Goal: Task Accomplishment & Management: Manage account settings

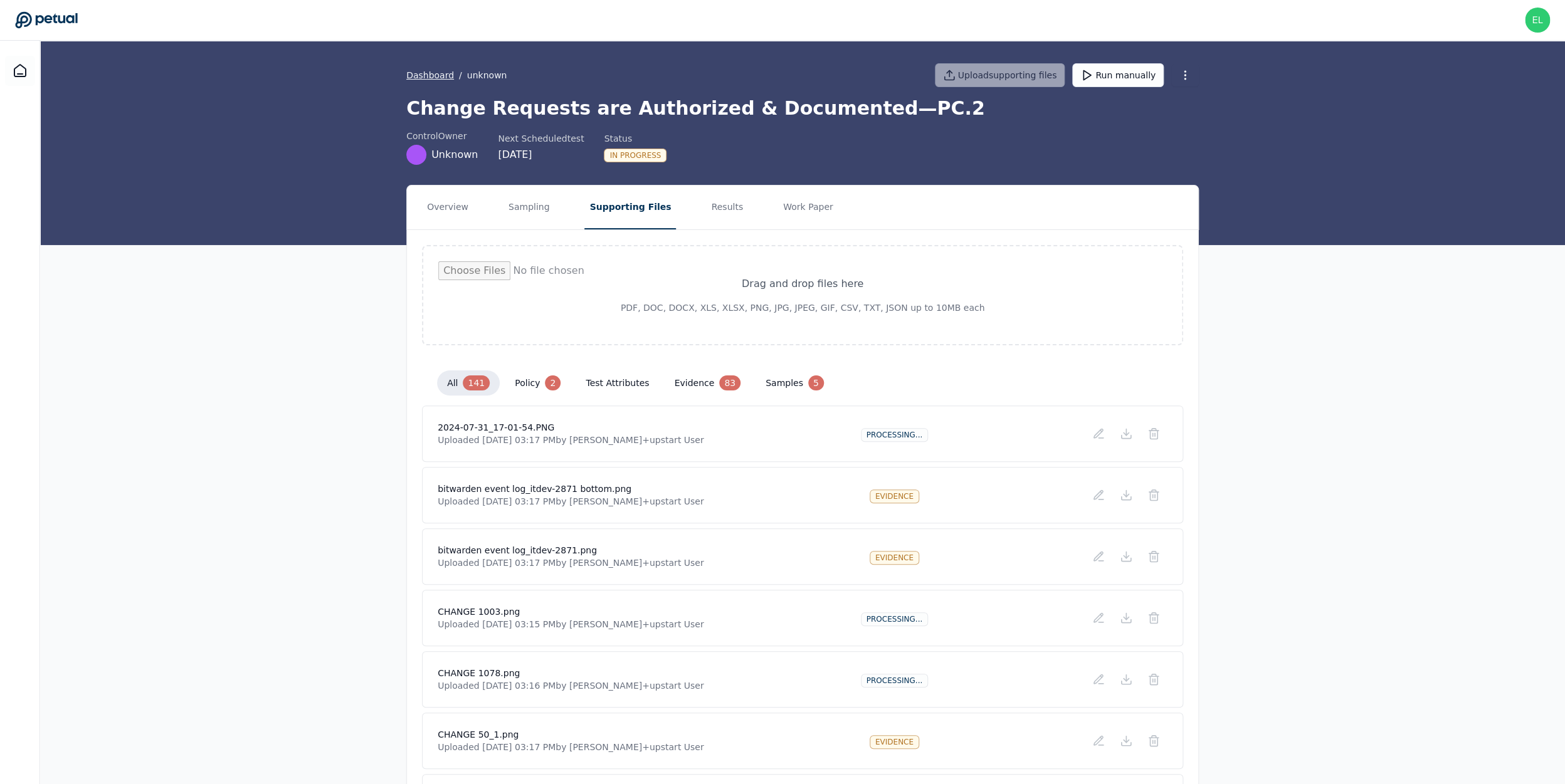
click at [436, 78] on link "Dashboard" at bounding box center [430, 75] width 48 height 13
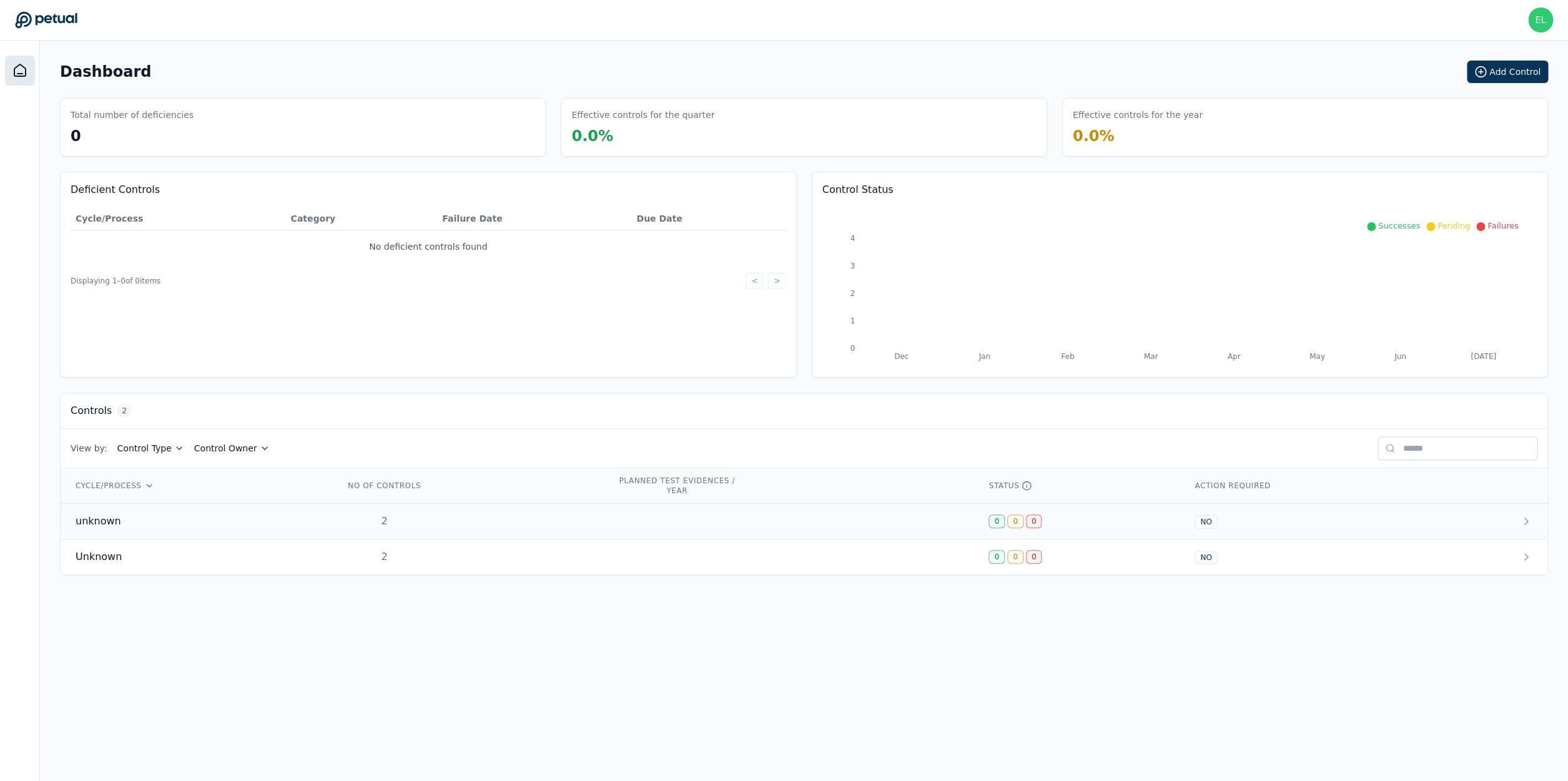
click at [169, 522] on div "unknown" at bounding box center [195, 521] width 239 height 15
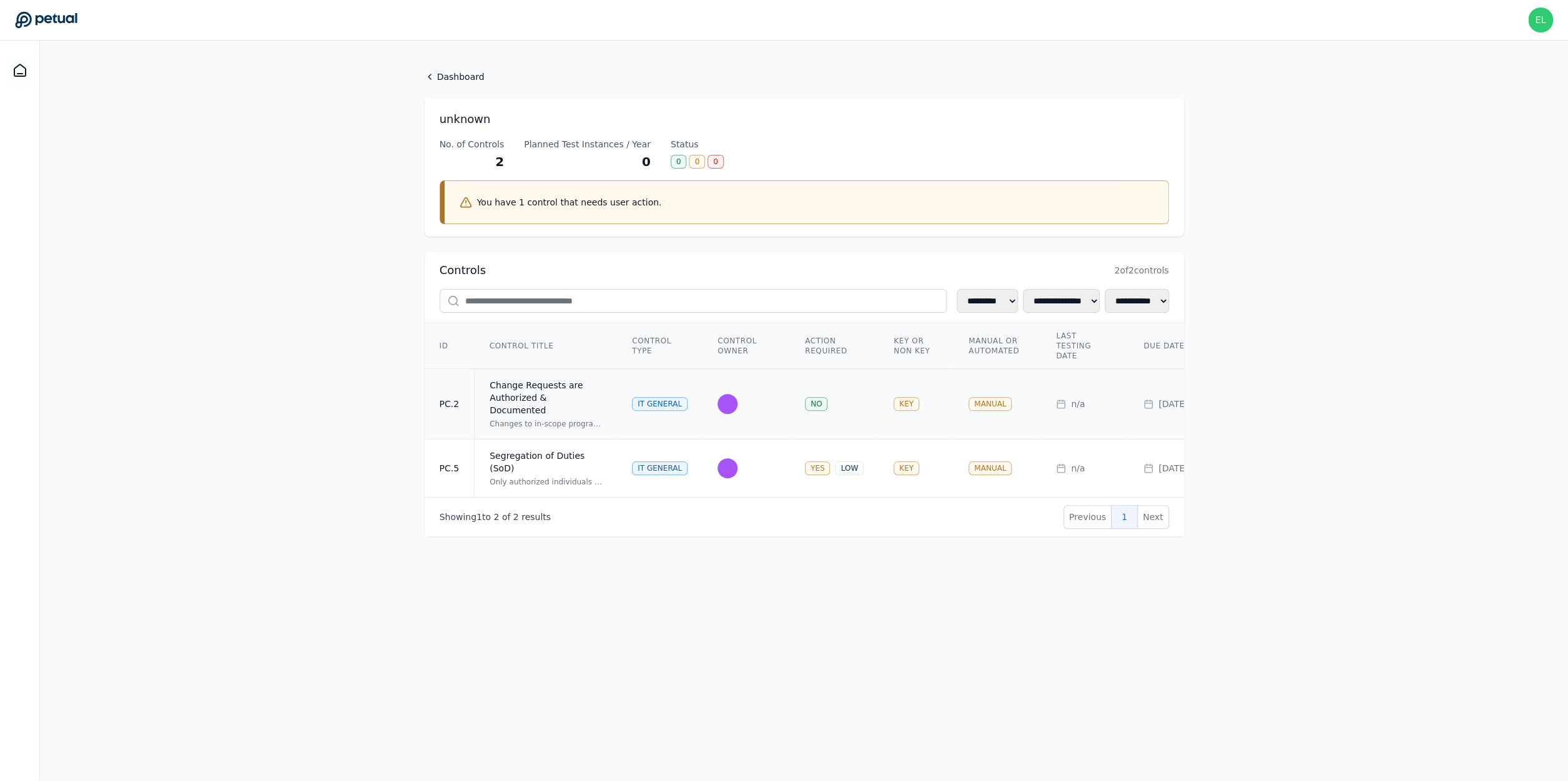
click at [512, 400] on div "Change Requests are Authorized & Documented" at bounding box center [546, 397] width 112 height 37
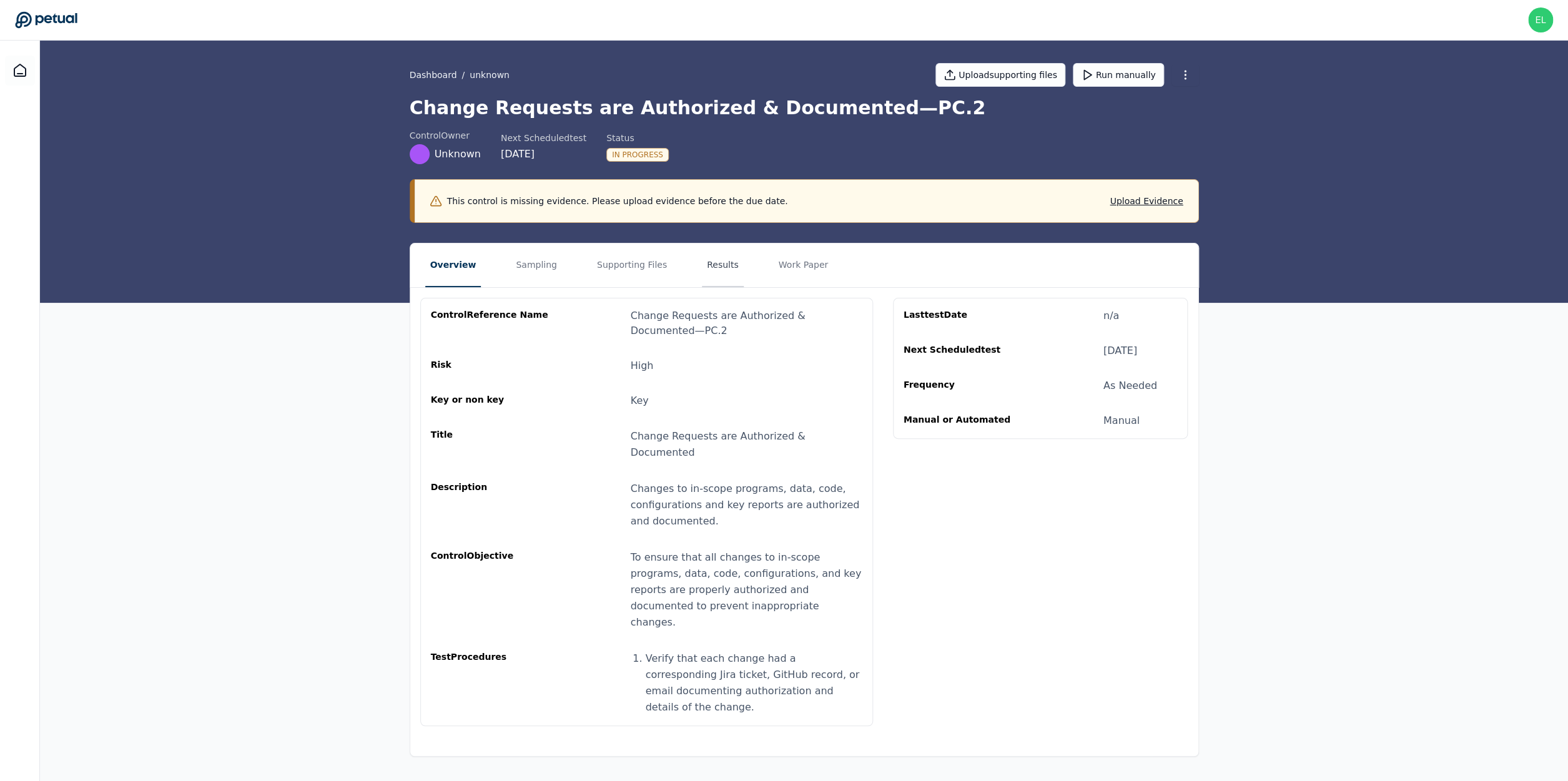
click at [718, 265] on button "Results" at bounding box center [722, 265] width 42 height 43
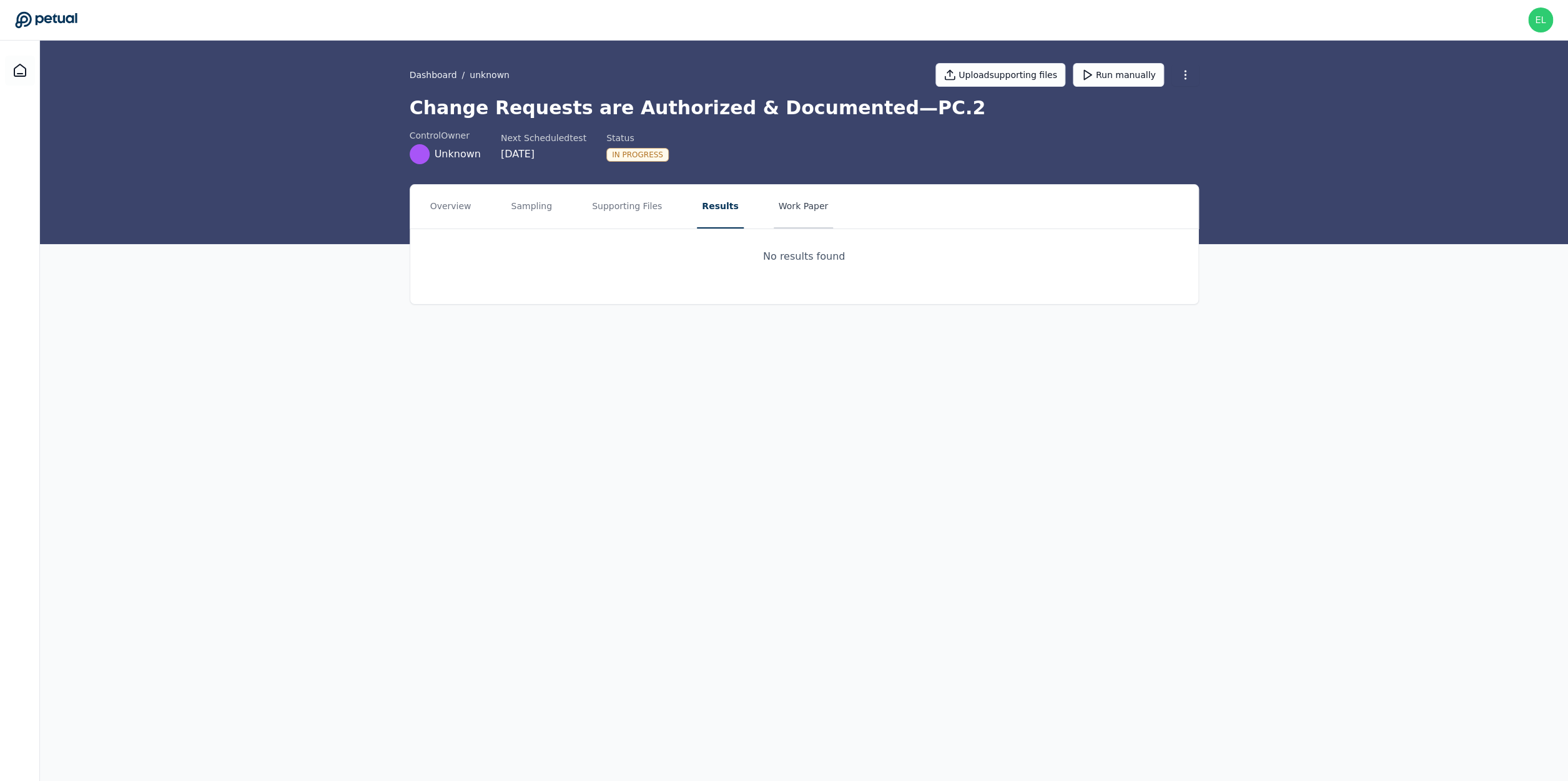
click at [774, 217] on button "Work Paper" at bounding box center [804, 206] width 60 height 43
click at [633, 206] on button "Supporting Files" at bounding box center [626, 206] width 80 height 43
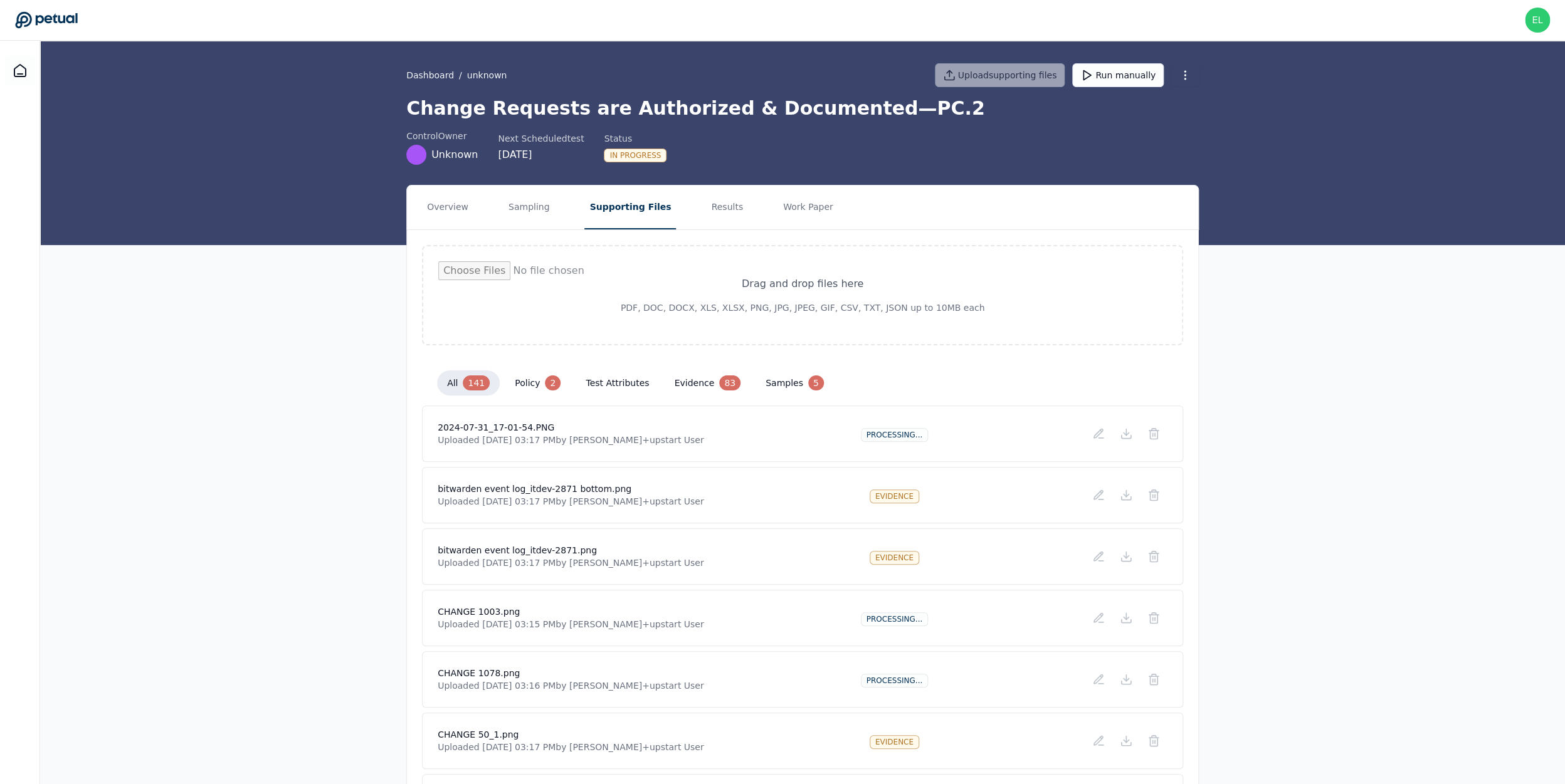
scroll to position [120, 0]
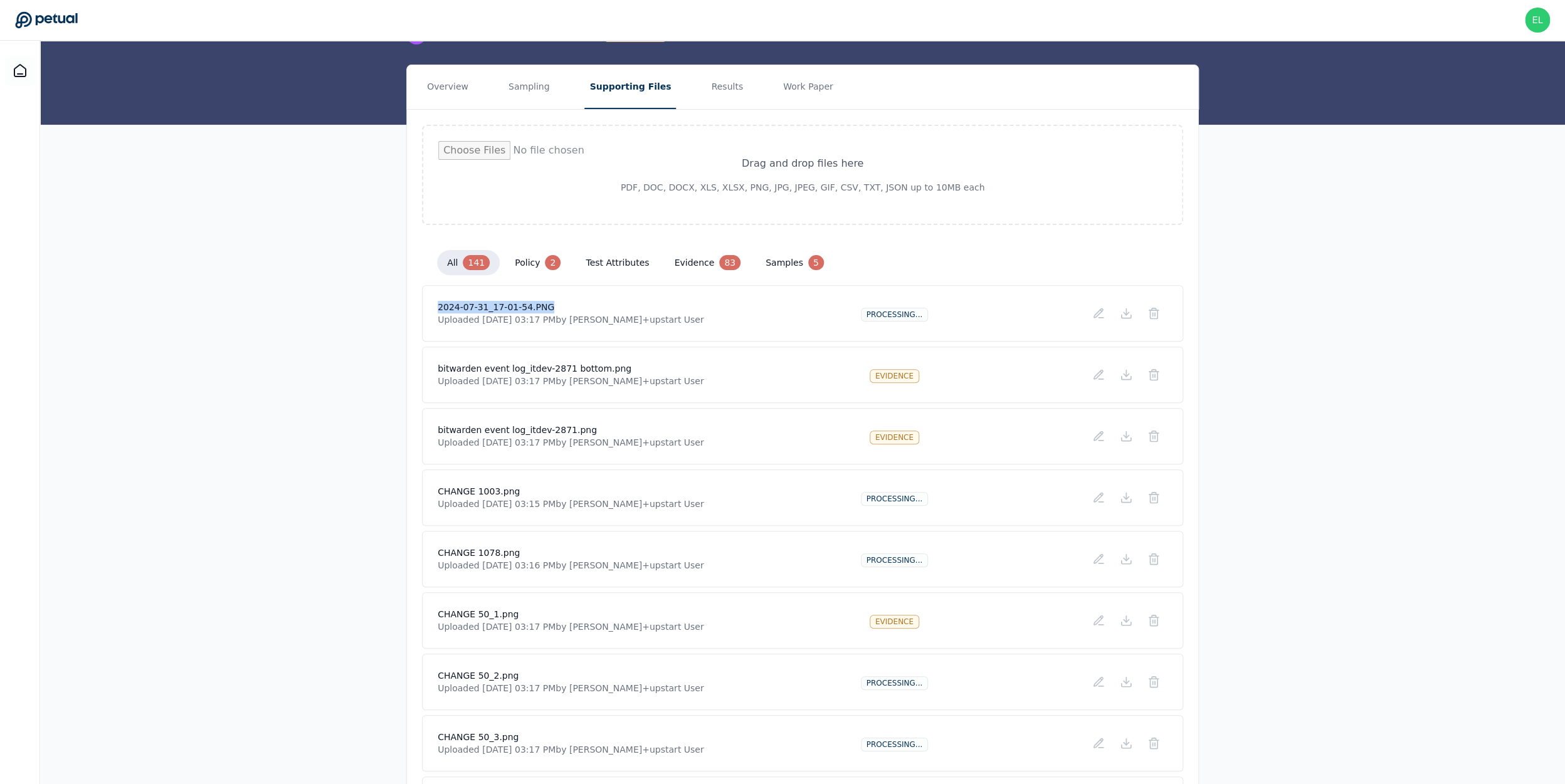
drag, startPoint x: 433, startPoint y: 307, endPoint x: 628, endPoint y: 307, distance: 195.0
click at [628, 307] on div "2024-07-31_17-01-54.PNG Uploaded Aug 25, 2025, 03:17 PM by Eliot+upstart User P…" at bounding box center [802, 313] width 761 height 56
click at [1157, 316] on icon at bounding box center [1154, 313] width 13 height 13
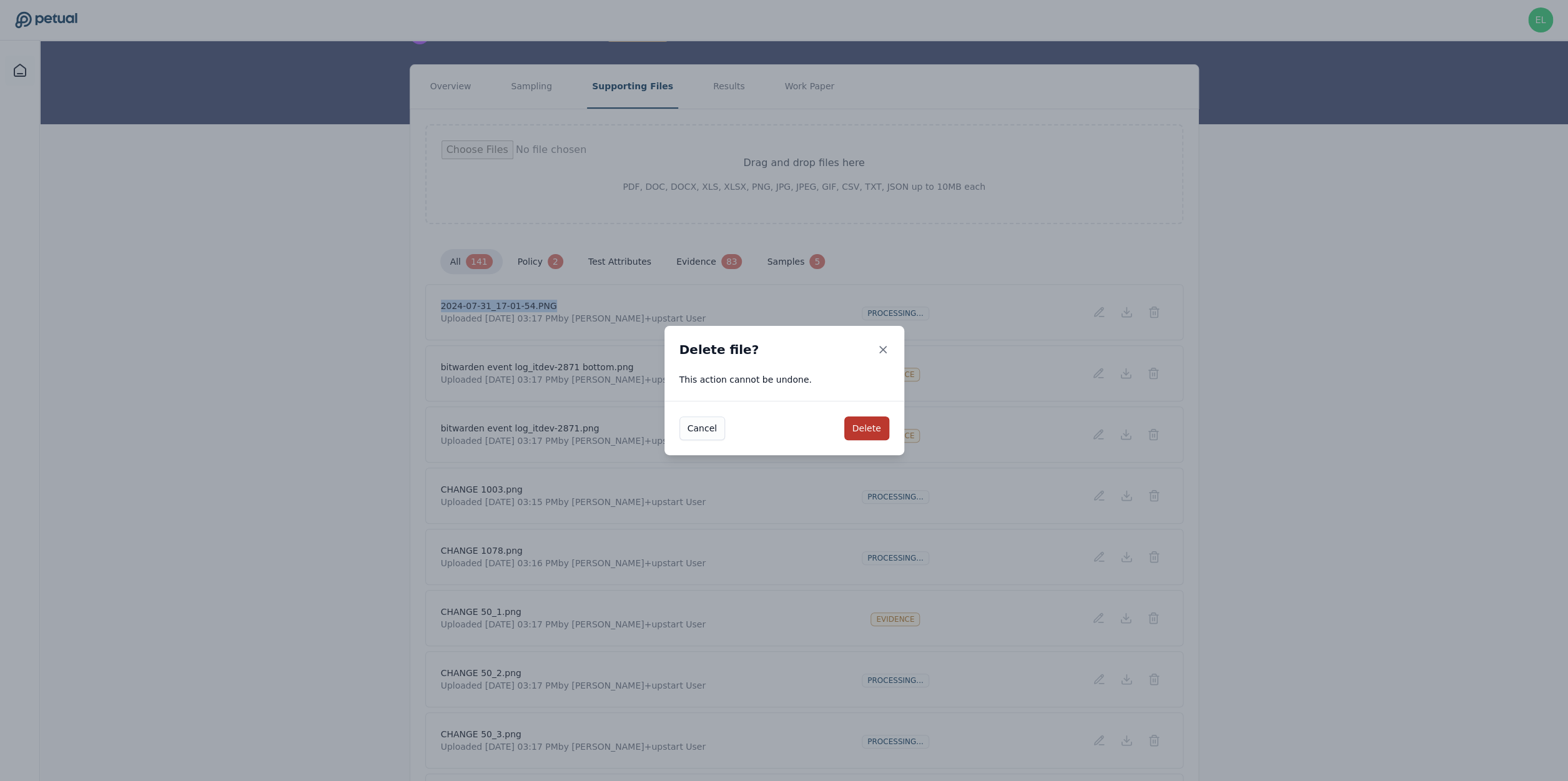
click at [864, 428] on button "Delete" at bounding box center [866, 428] width 45 height 24
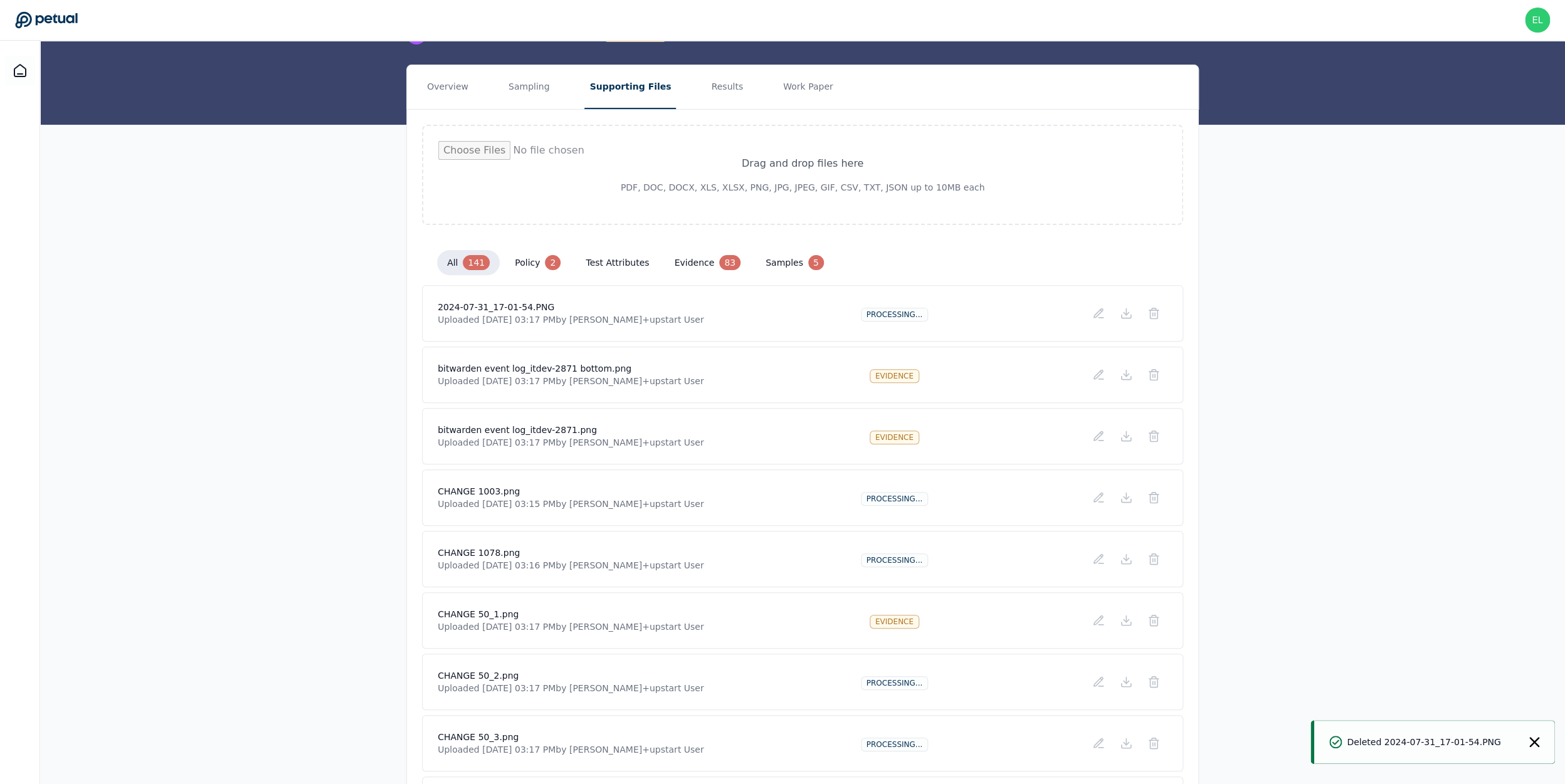
click at [723, 159] on input "file" at bounding box center [802, 174] width 729 height 67
type input "**********"
click at [515, 305] on h4 "2024-07-31_17-01-54.PNG" at bounding box center [571, 308] width 266 height 13
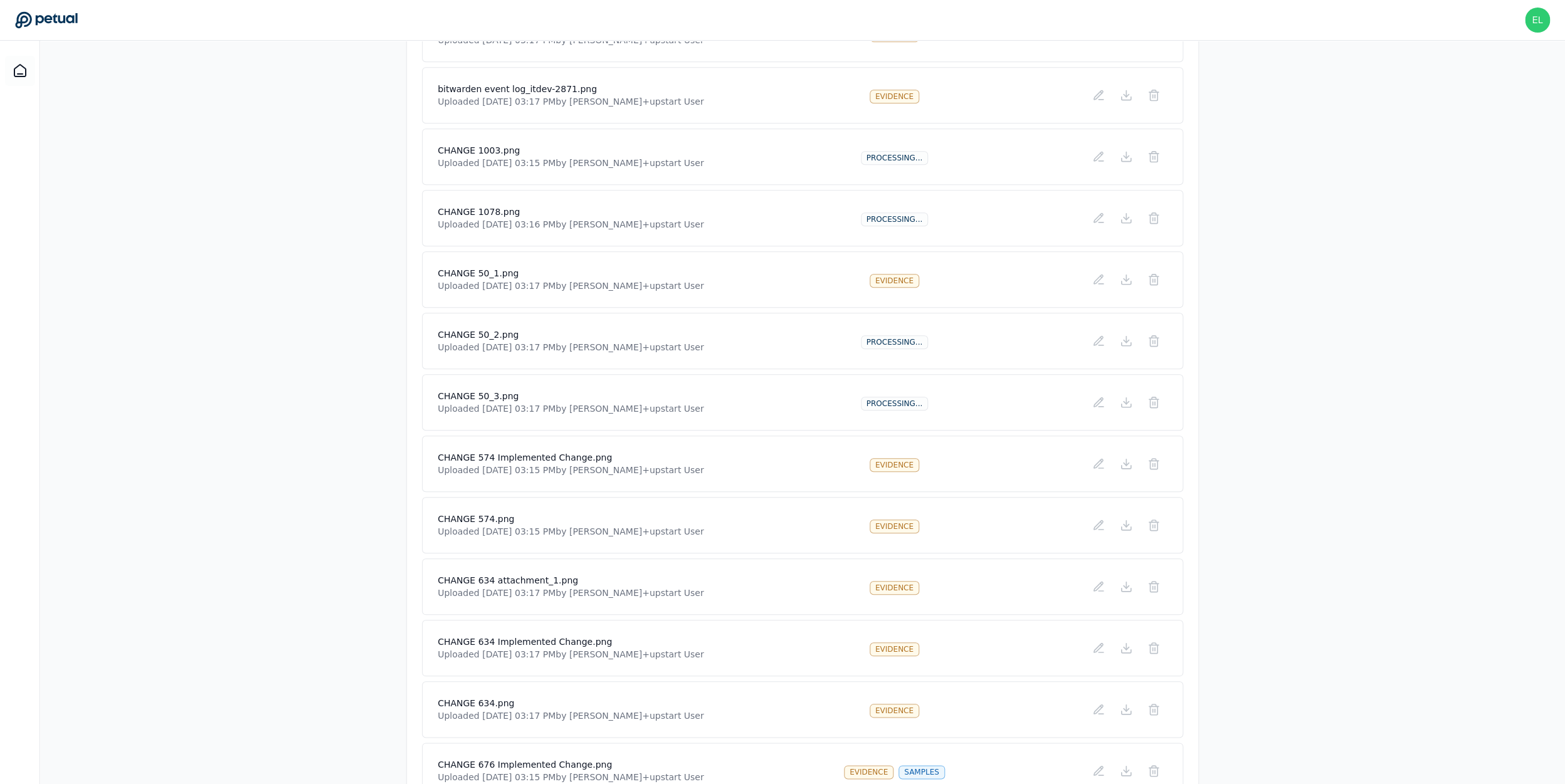
scroll to position [0, 0]
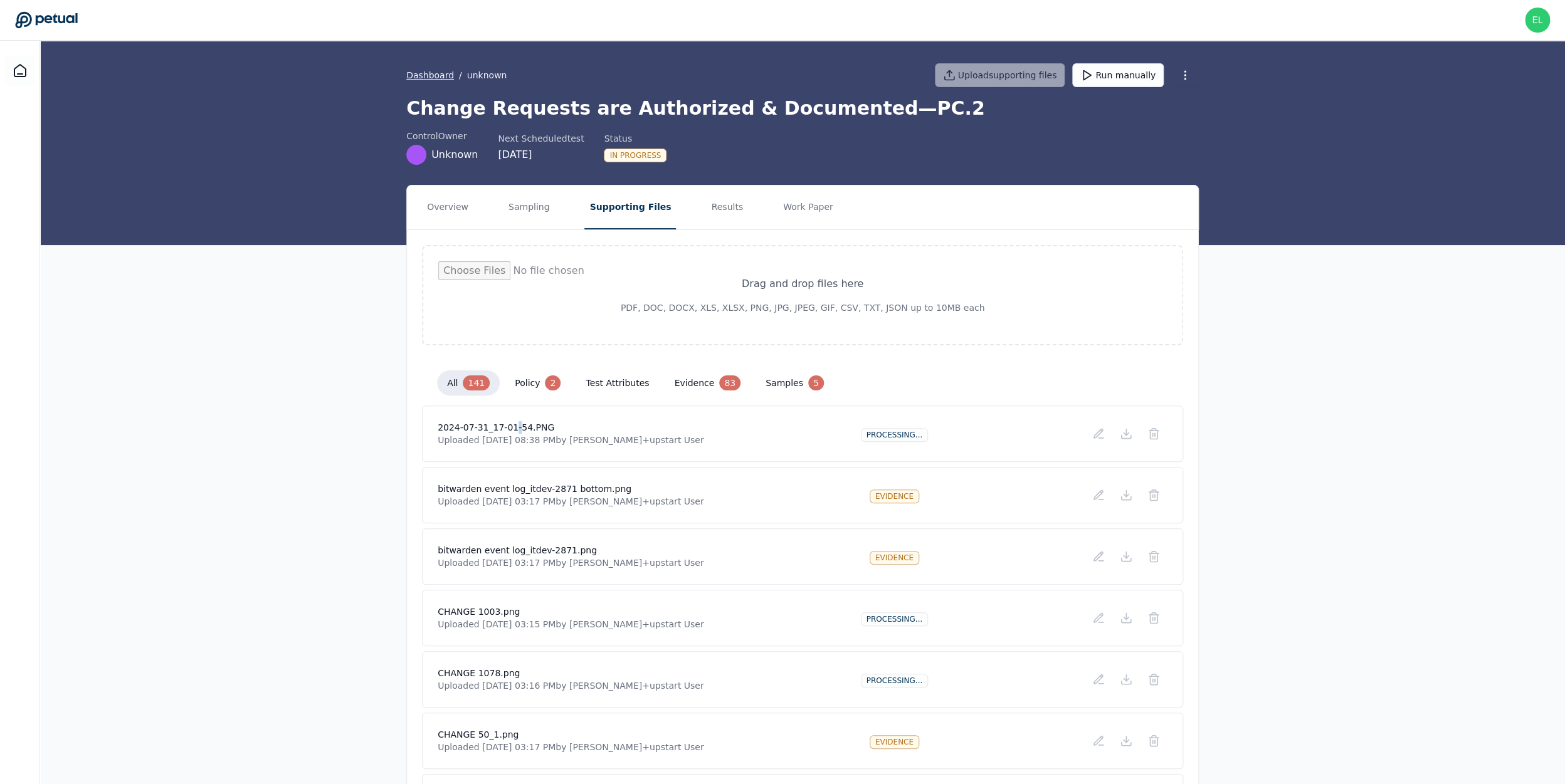
click at [438, 76] on link "Dashboard" at bounding box center [430, 75] width 48 height 13
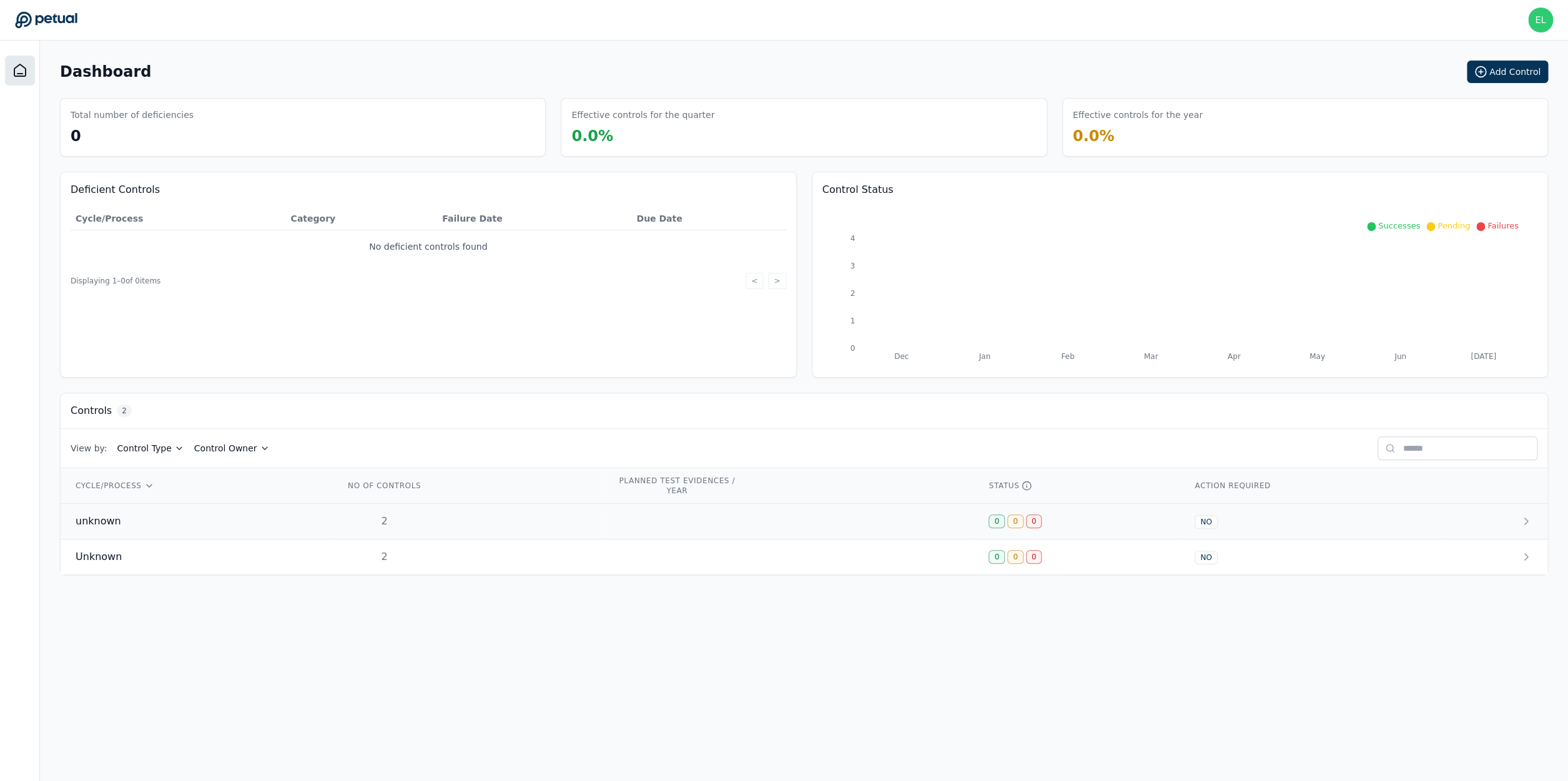
click at [118, 521] on div "unknown" at bounding box center [195, 521] width 239 height 15
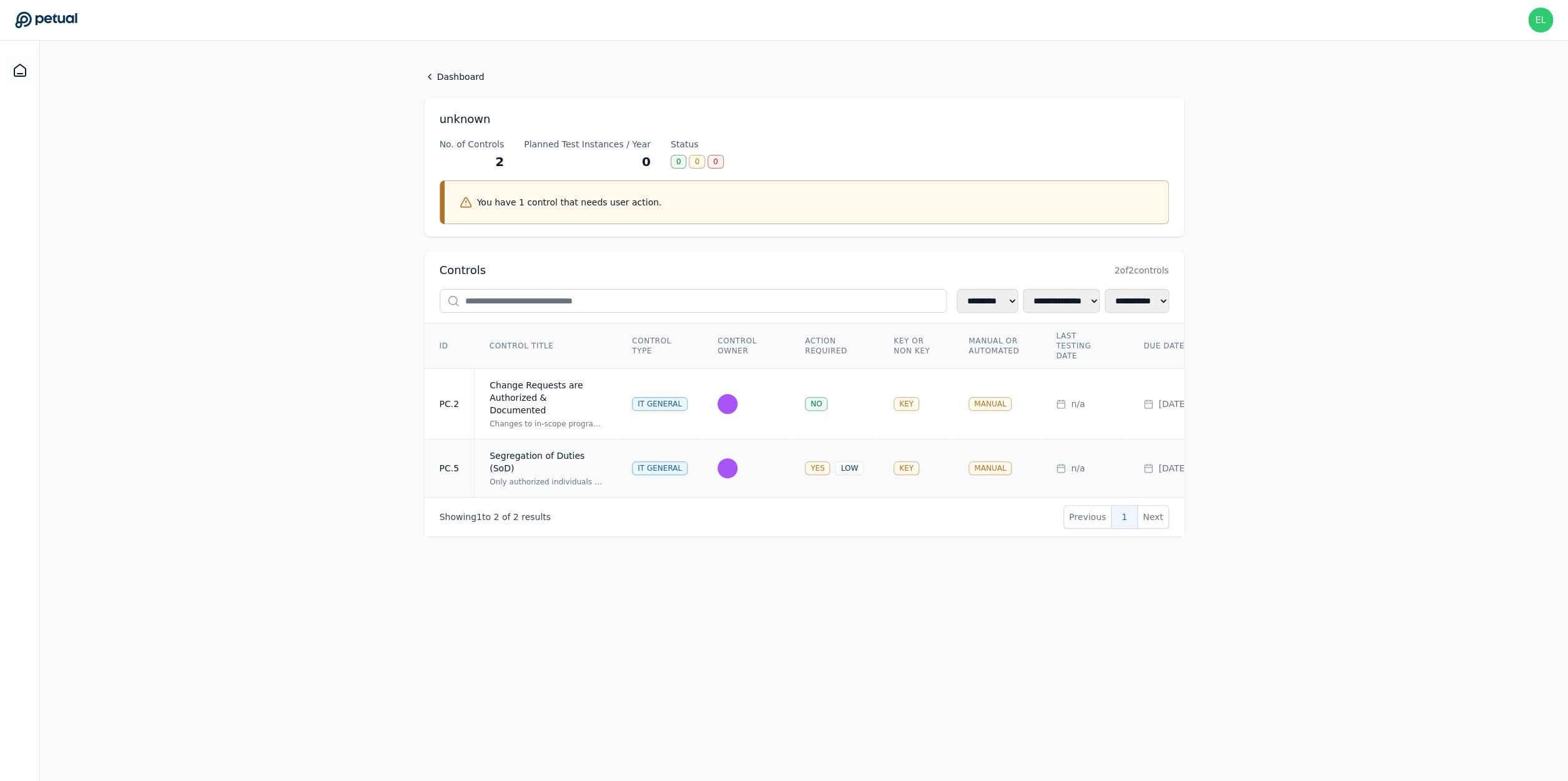
click at [515, 452] on div "Segregation of Duties (SoD)" at bounding box center [546, 462] width 112 height 25
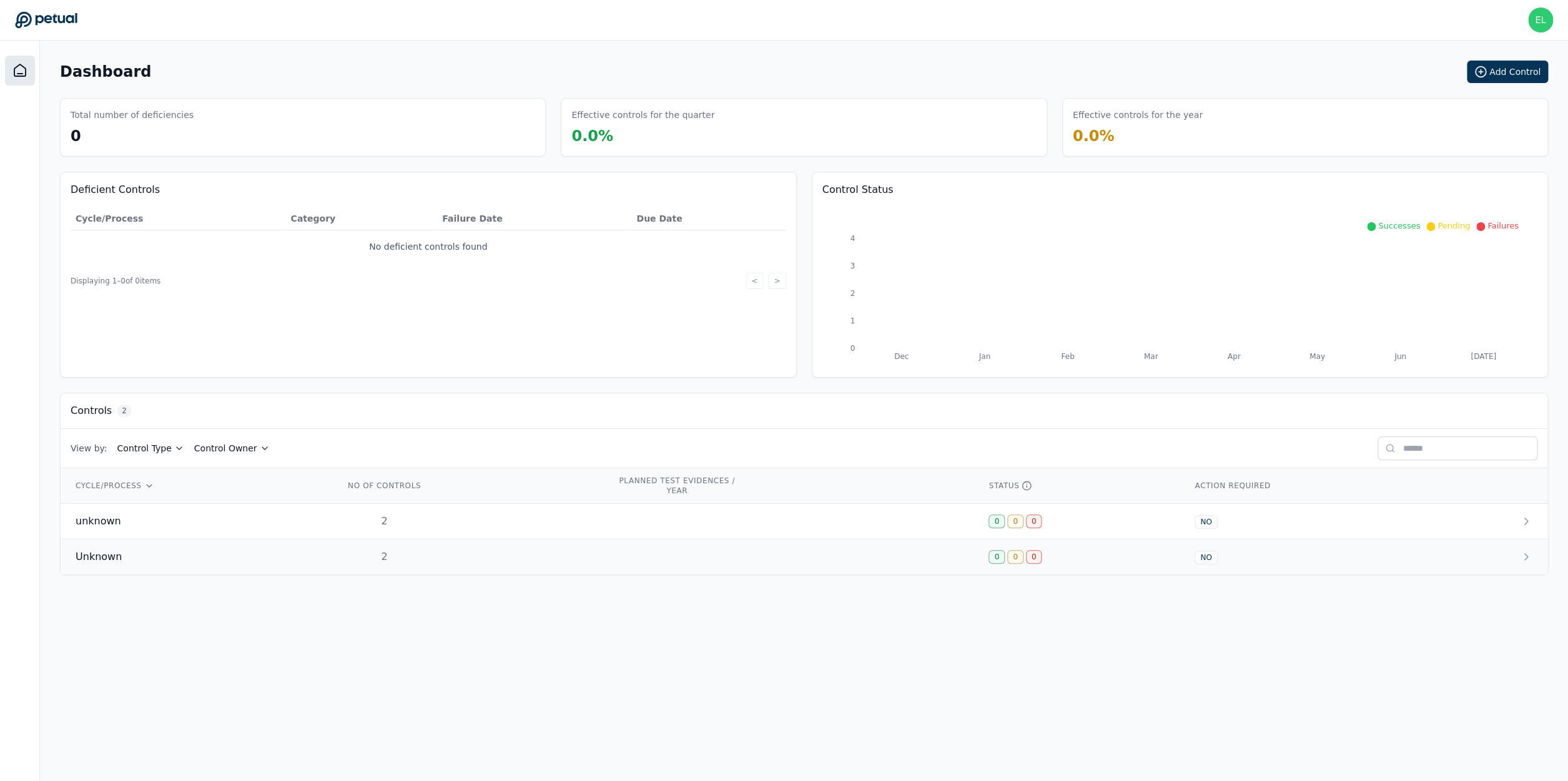
click at [198, 574] on td "Unknown" at bounding box center [195, 557] width 269 height 36
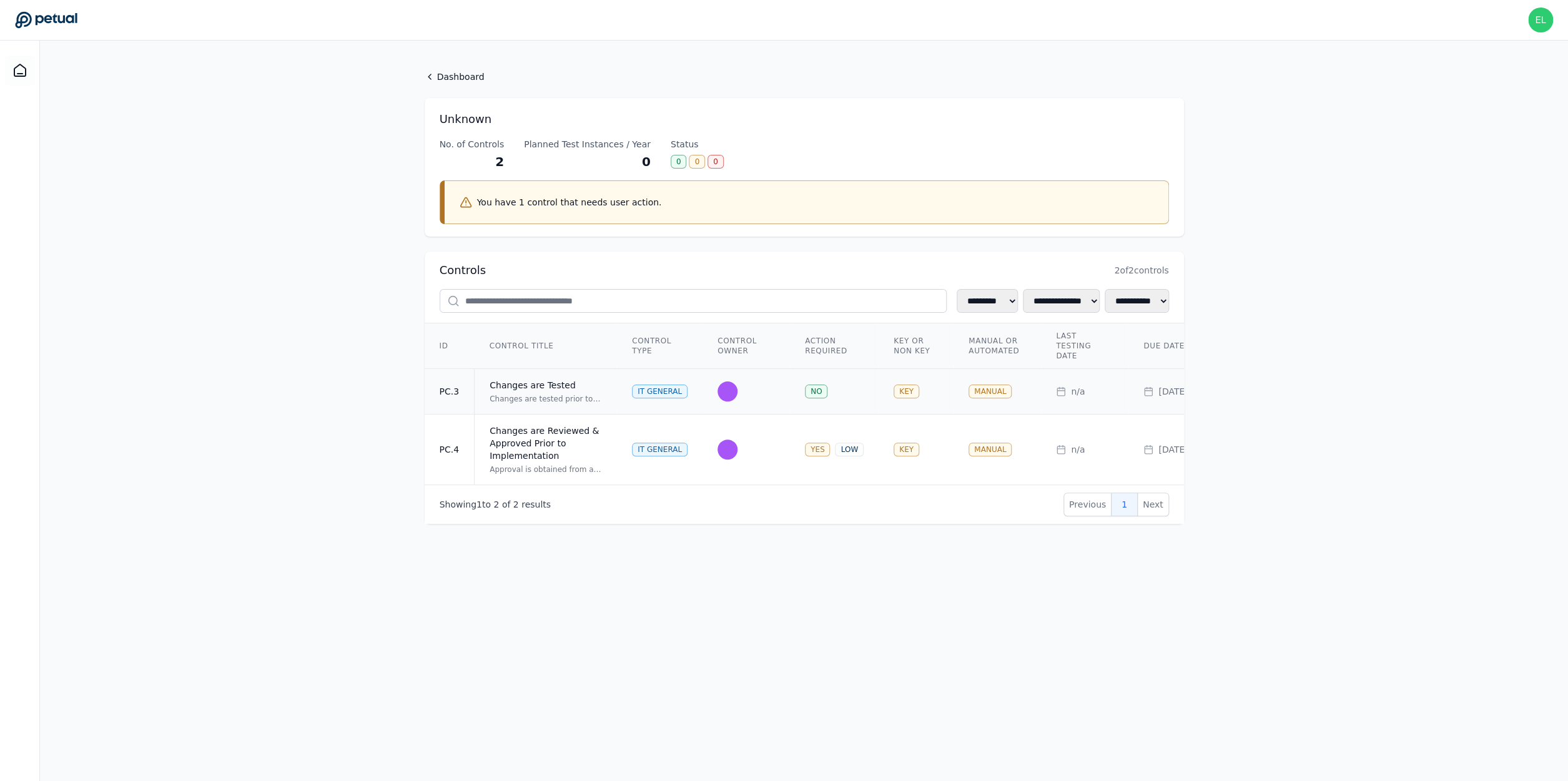
click at [584, 401] on div "Changes are tested prior to release to production. Testing evidence is document…" at bounding box center [546, 399] width 112 height 10
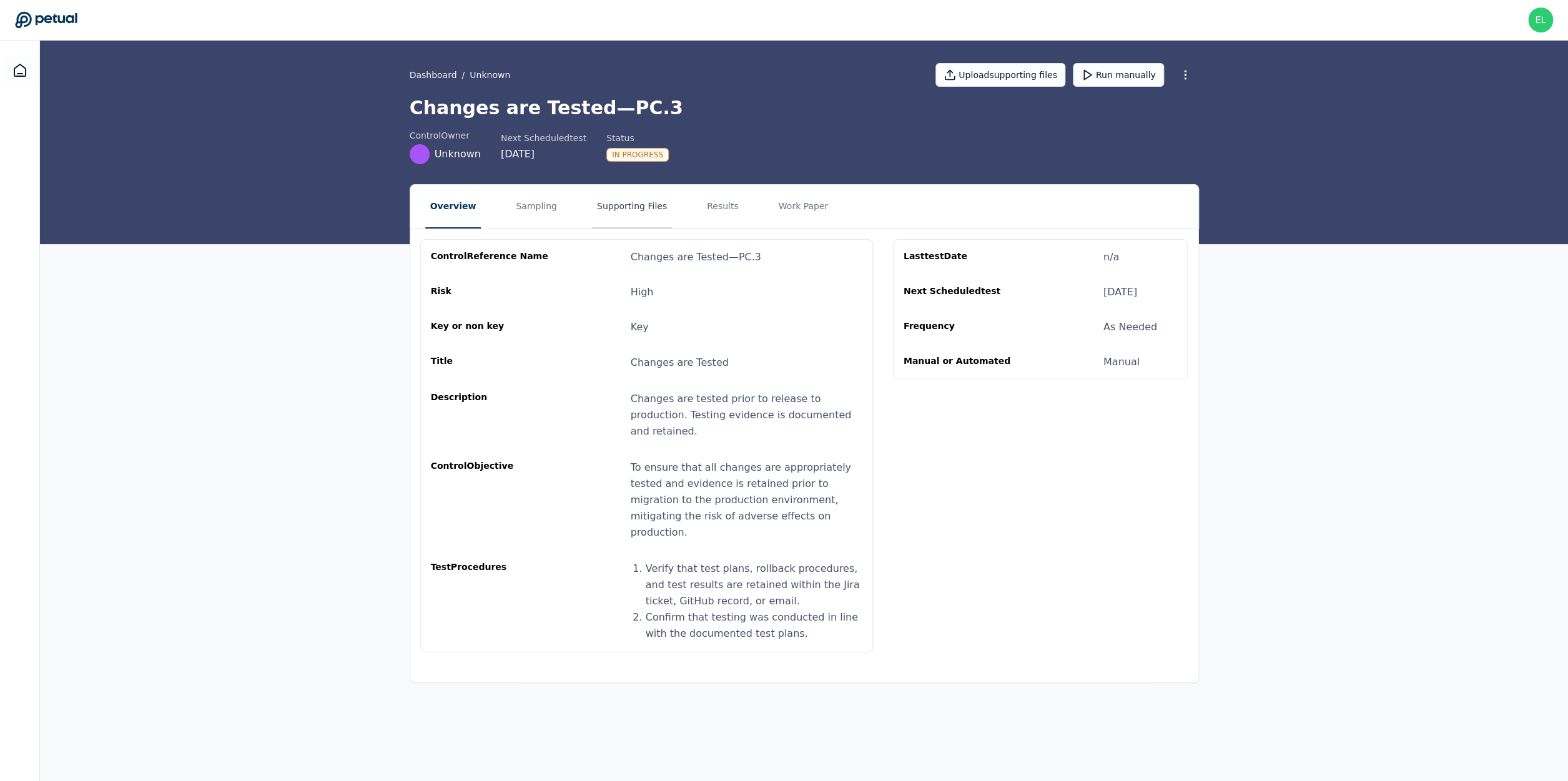
click at [616, 210] on button "Supporting Files" at bounding box center [632, 206] width 80 height 43
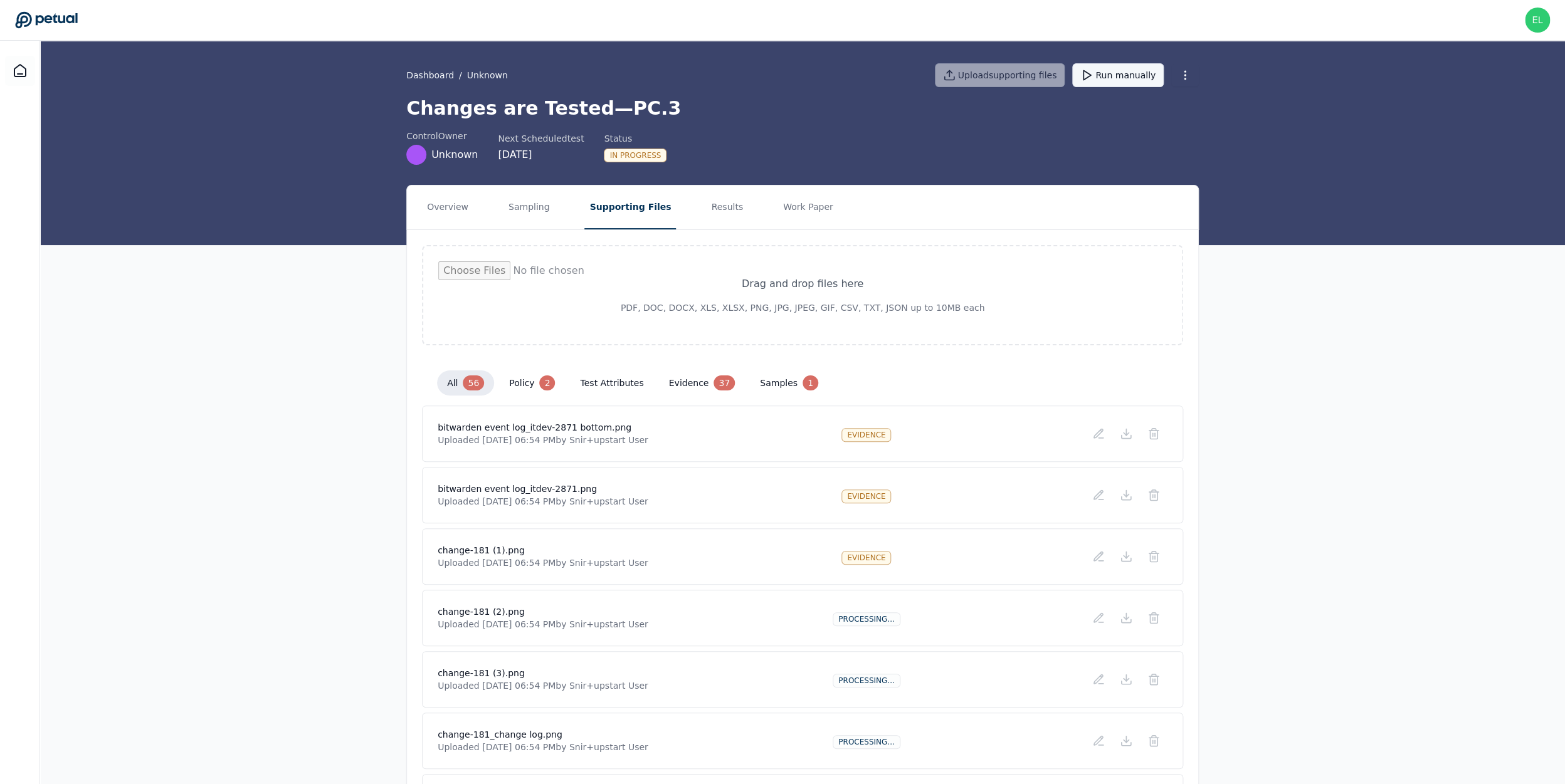
click at [1135, 79] on button "Run manually" at bounding box center [1117, 75] width 91 height 24
click at [1119, 79] on button "Run manually" at bounding box center [1117, 75] width 91 height 24
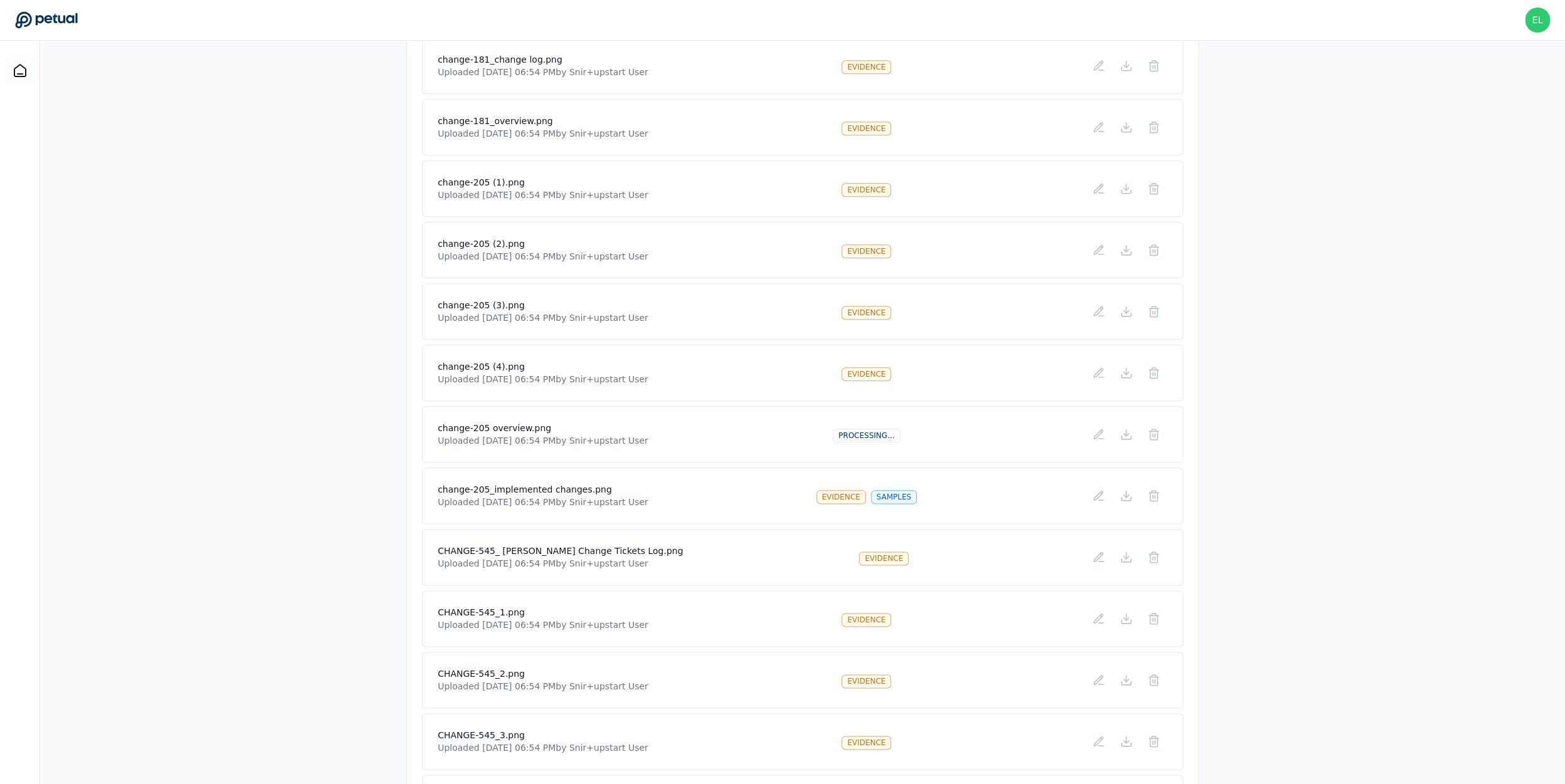
scroll to position [495, 0]
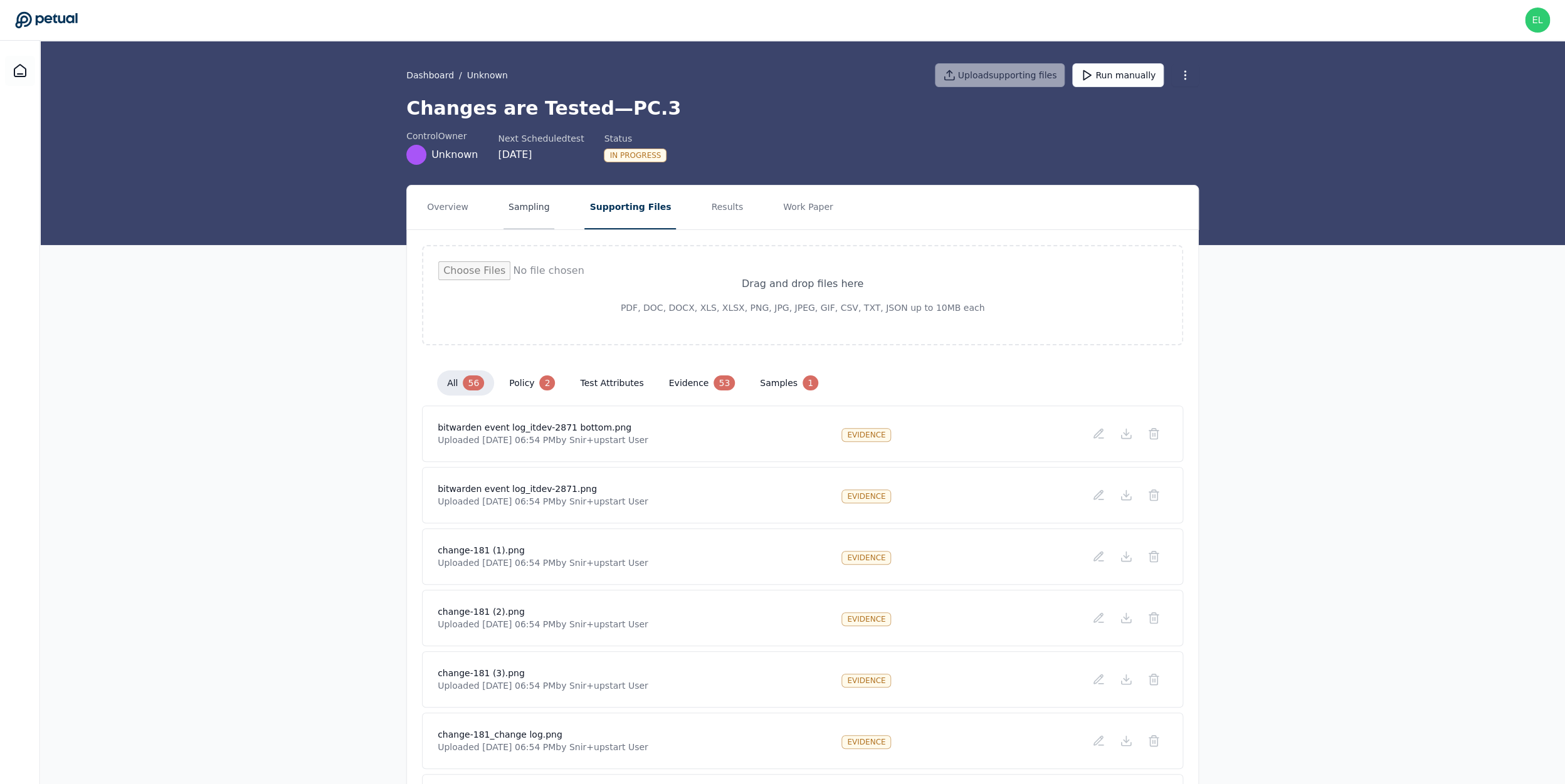
click at [526, 193] on button "Sampling" at bounding box center [529, 207] width 52 height 44
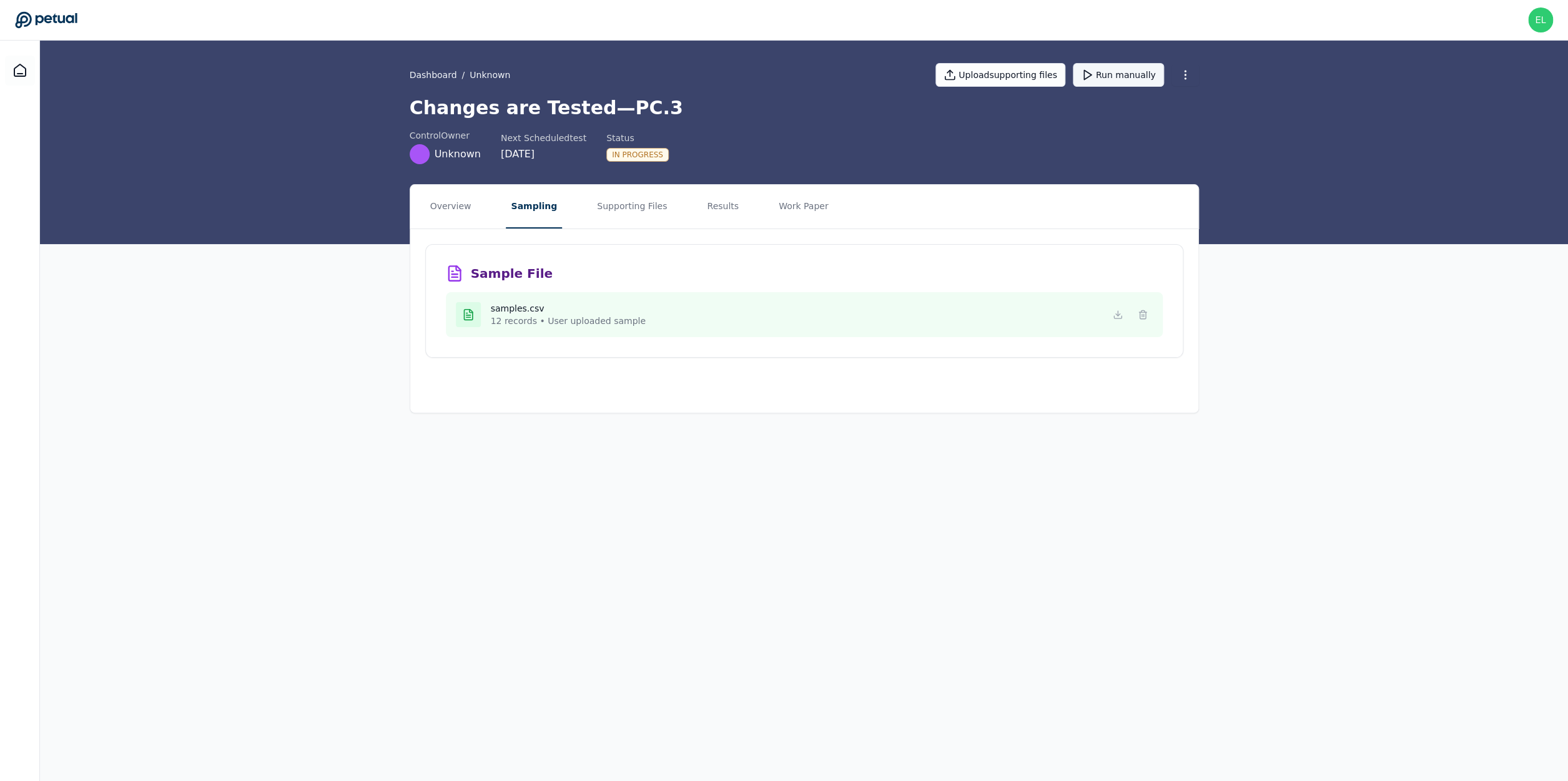
click at [1112, 73] on button "Run manually" at bounding box center [1118, 75] width 91 height 24
click at [1115, 315] on icon at bounding box center [1117, 314] width 10 height 10
click at [1144, 318] on icon at bounding box center [1142, 314] width 10 height 10
click at [1142, 308] on button at bounding box center [1142, 314] width 20 height 20
click at [1153, 321] on div "samples.csv 12 records • User uploaded sample" at bounding box center [805, 314] width 717 height 45
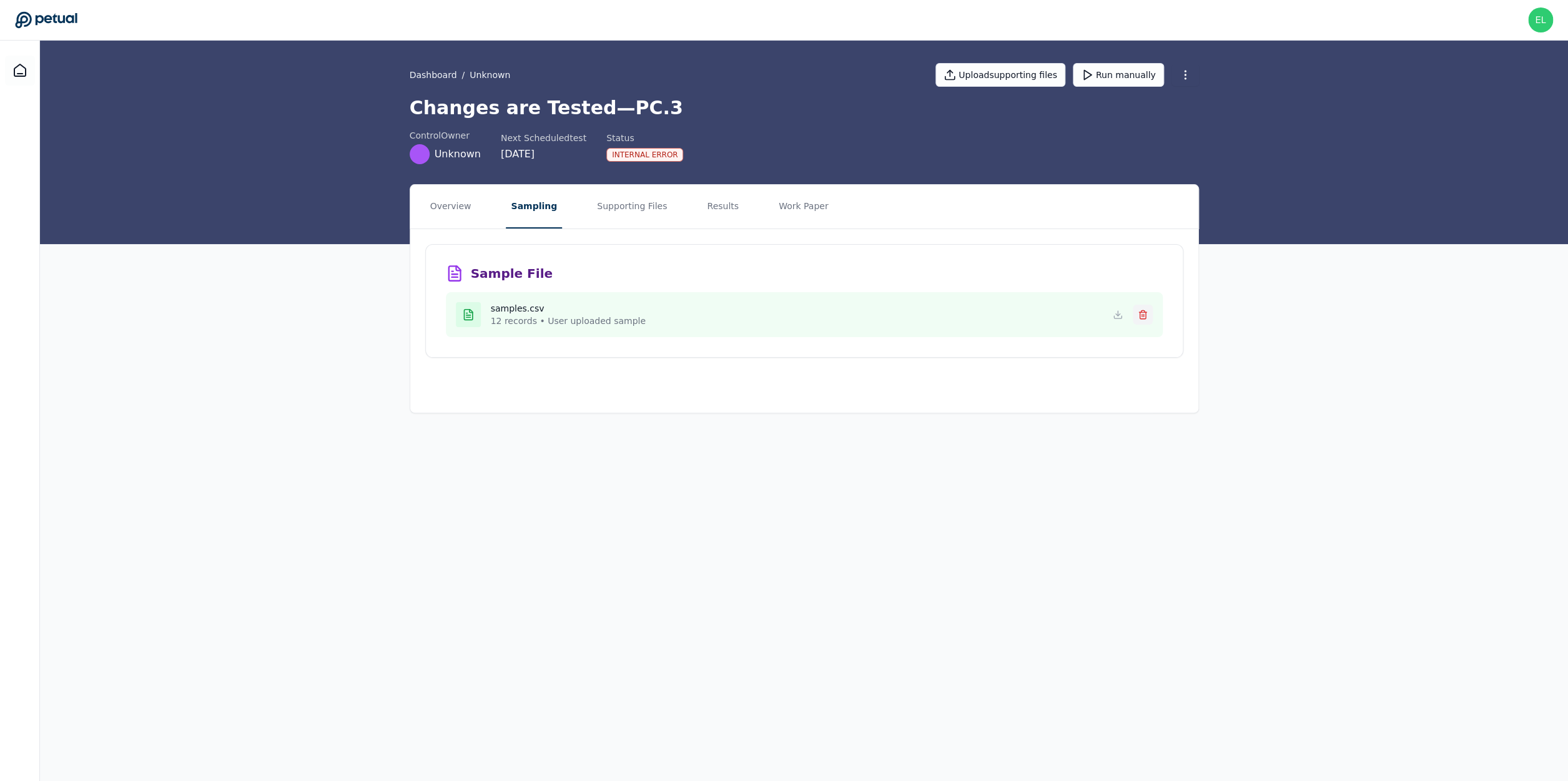
click at [1145, 315] on icon at bounding box center [1142, 315] width 6 height 7
click at [623, 189] on button "Supporting Files" at bounding box center [632, 206] width 80 height 43
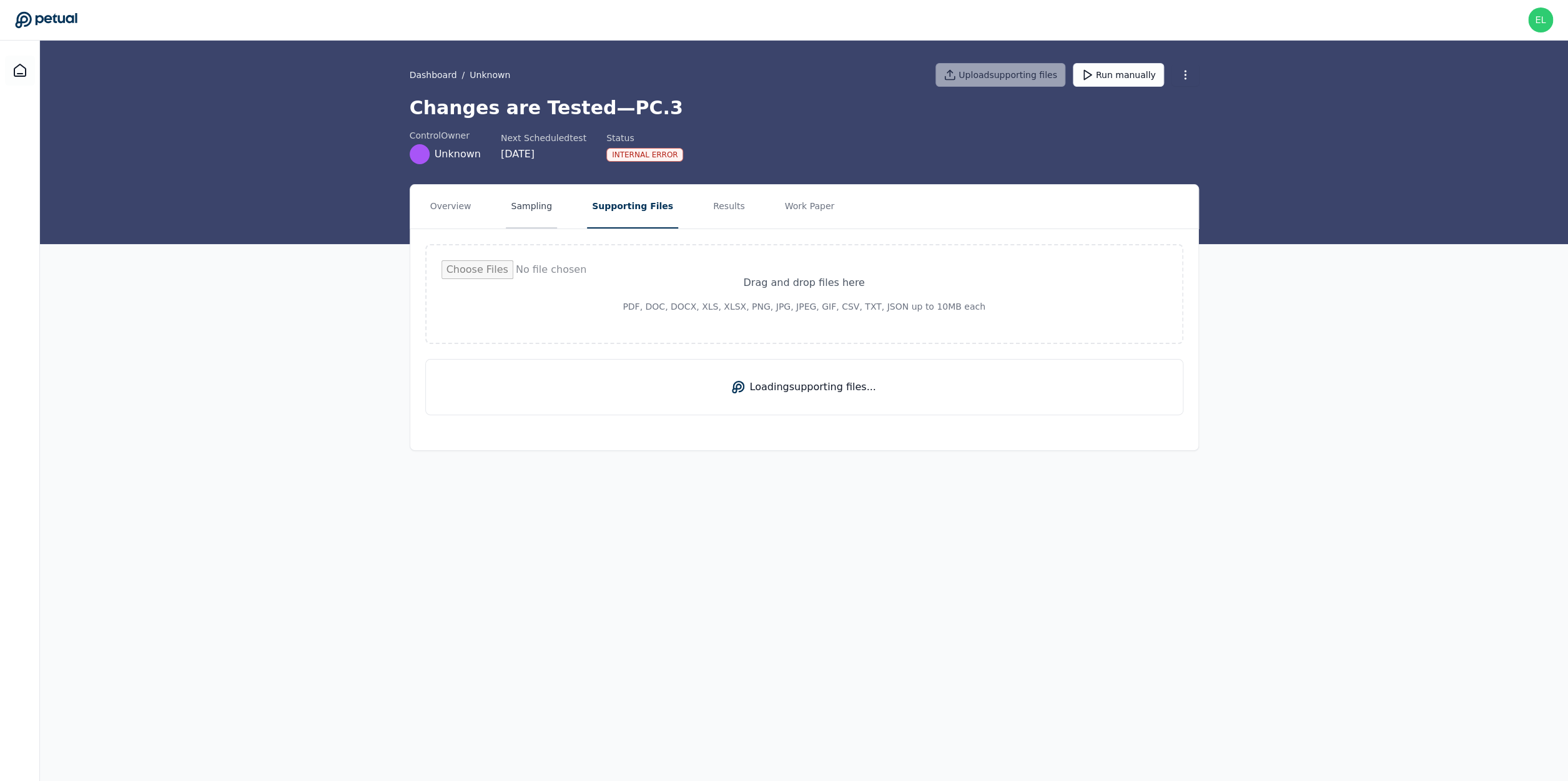
click at [529, 201] on button "Sampling" at bounding box center [531, 206] width 51 height 43
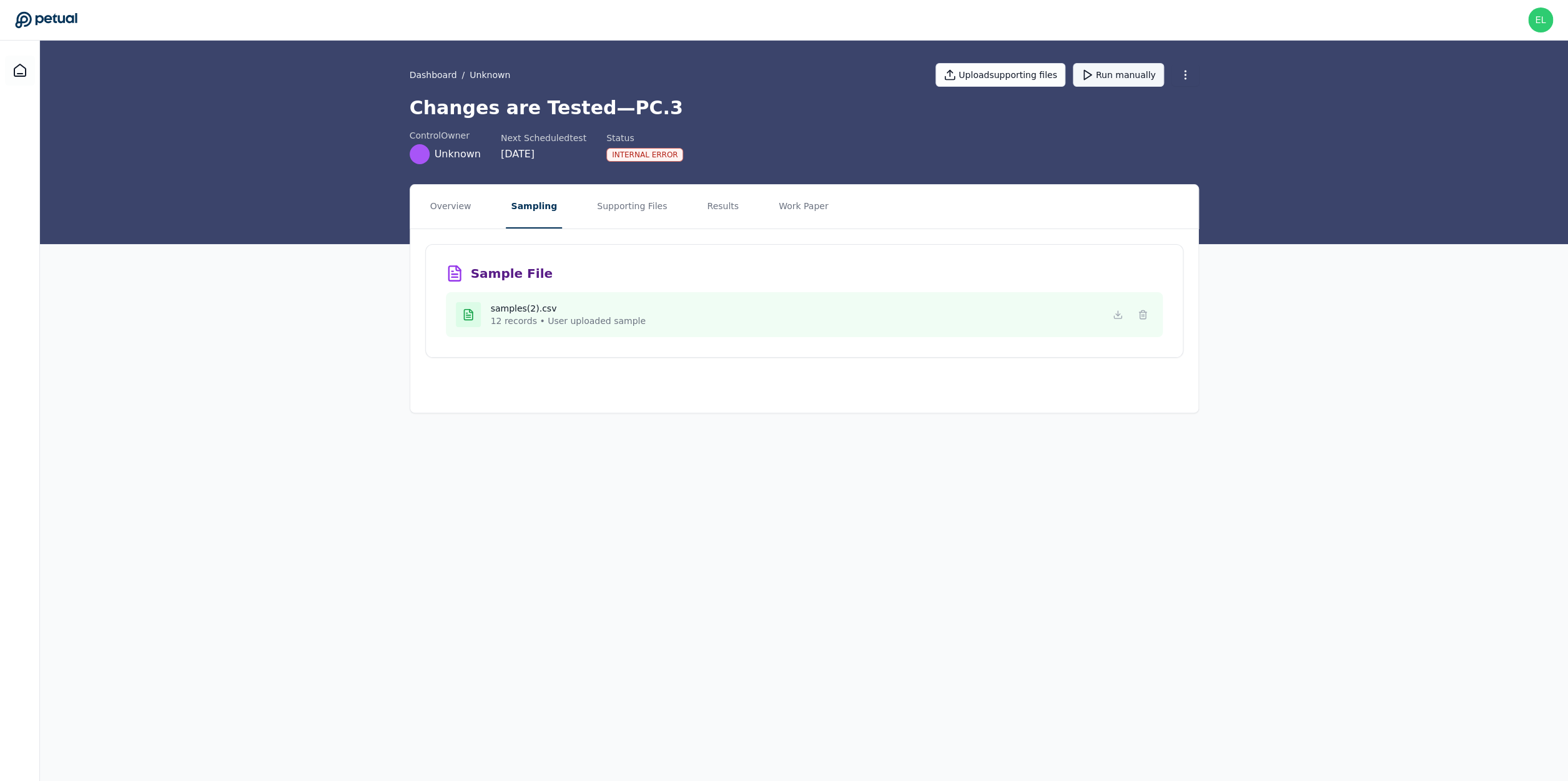
click at [1132, 78] on button "Run manually" at bounding box center [1118, 75] width 91 height 24
click at [709, 214] on button "Results" at bounding box center [722, 206] width 42 height 43
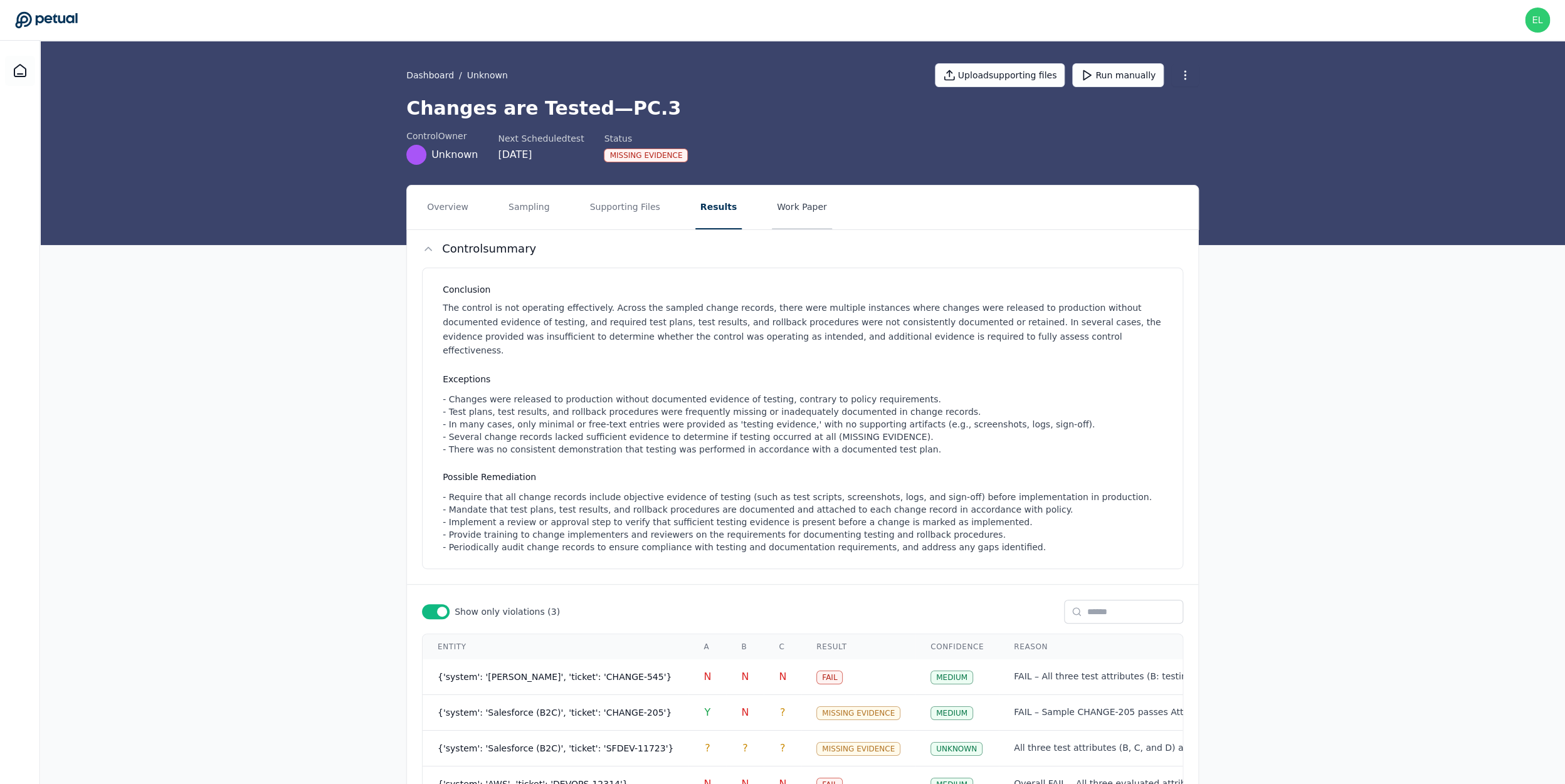
click at [794, 219] on button "Work Paper" at bounding box center [802, 207] width 60 height 44
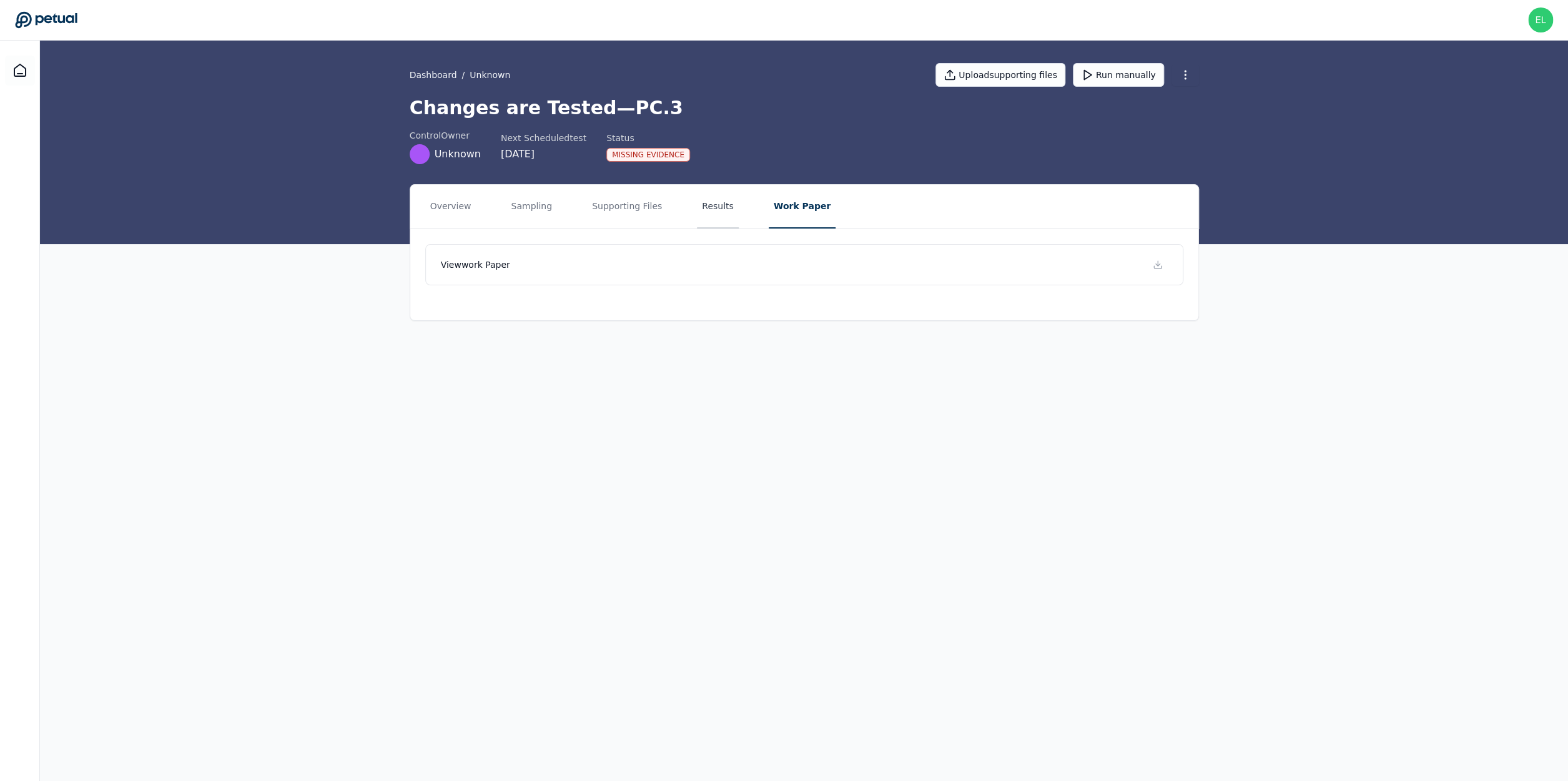
click at [711, 208] on button "Results" at bounding box center [717, 206] width 42 height 43
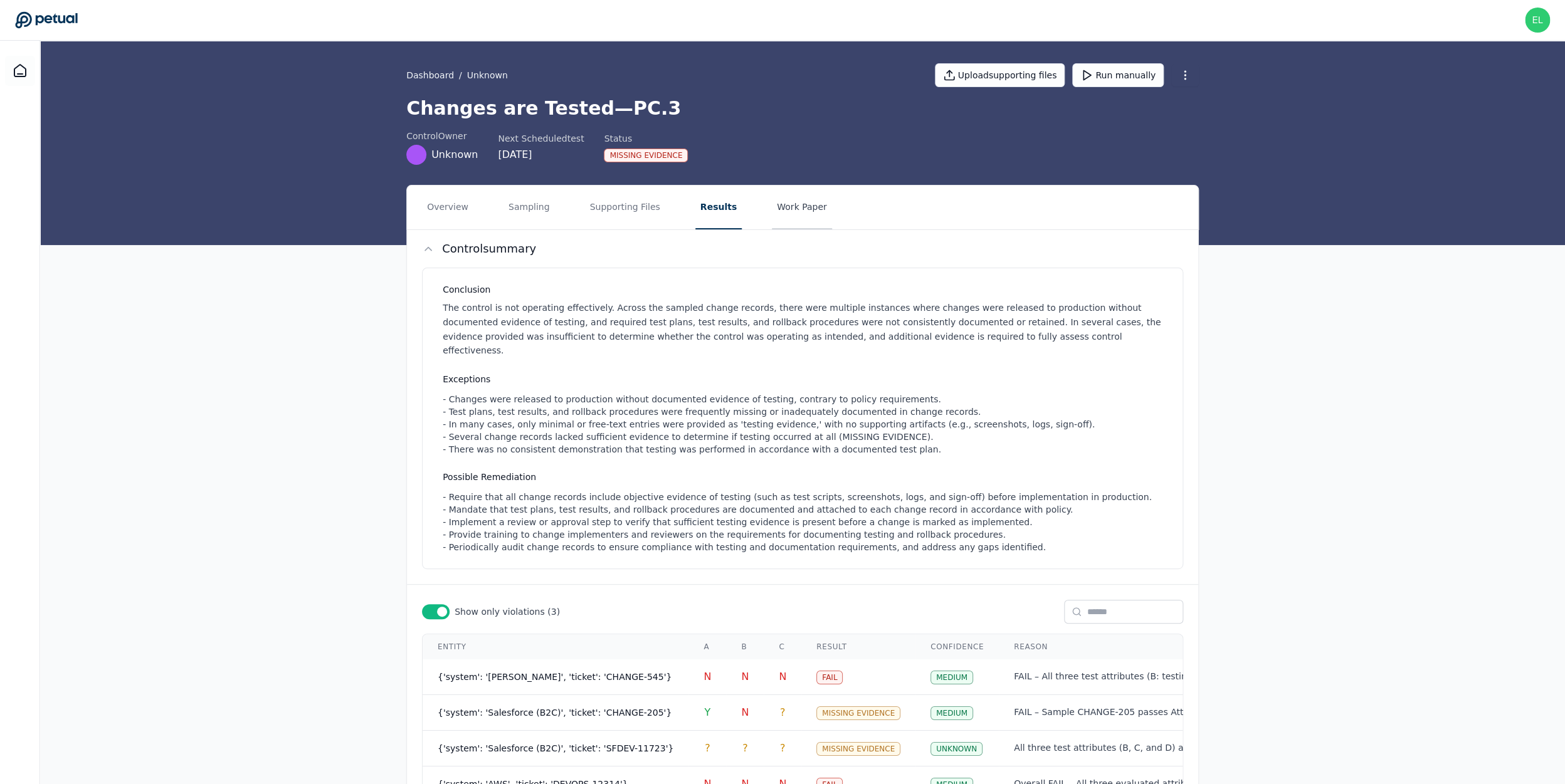
click at [783, 213] on button "Work Paper" at bounding box center [802, 207] width 60 height 44
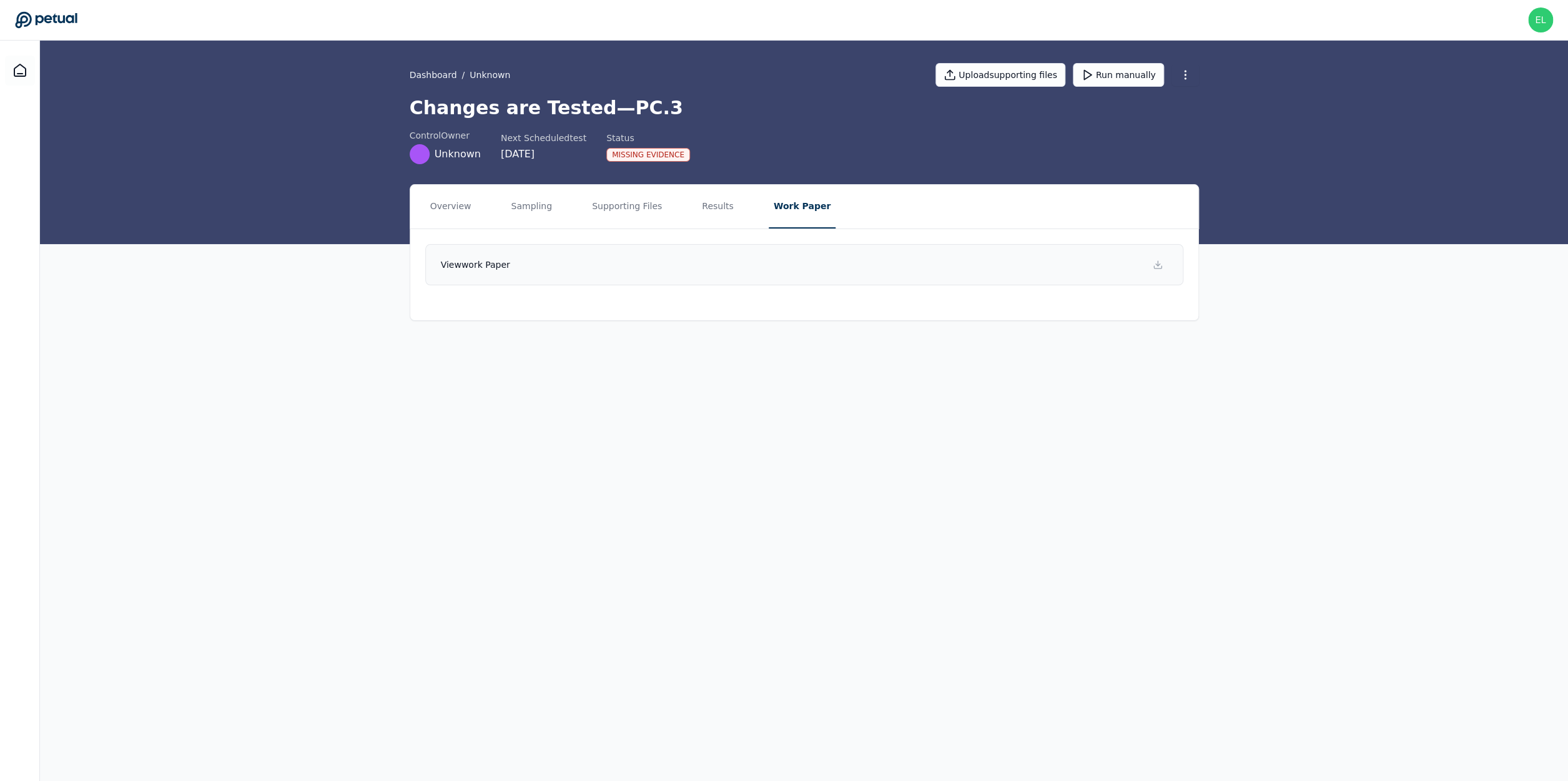
click at [508, 265] on h4 "View work paper" at bounding box center [475, 265] width 69 height 13
click at [22, 70] on icon at bounding box center [20, 70] width 15 height 15
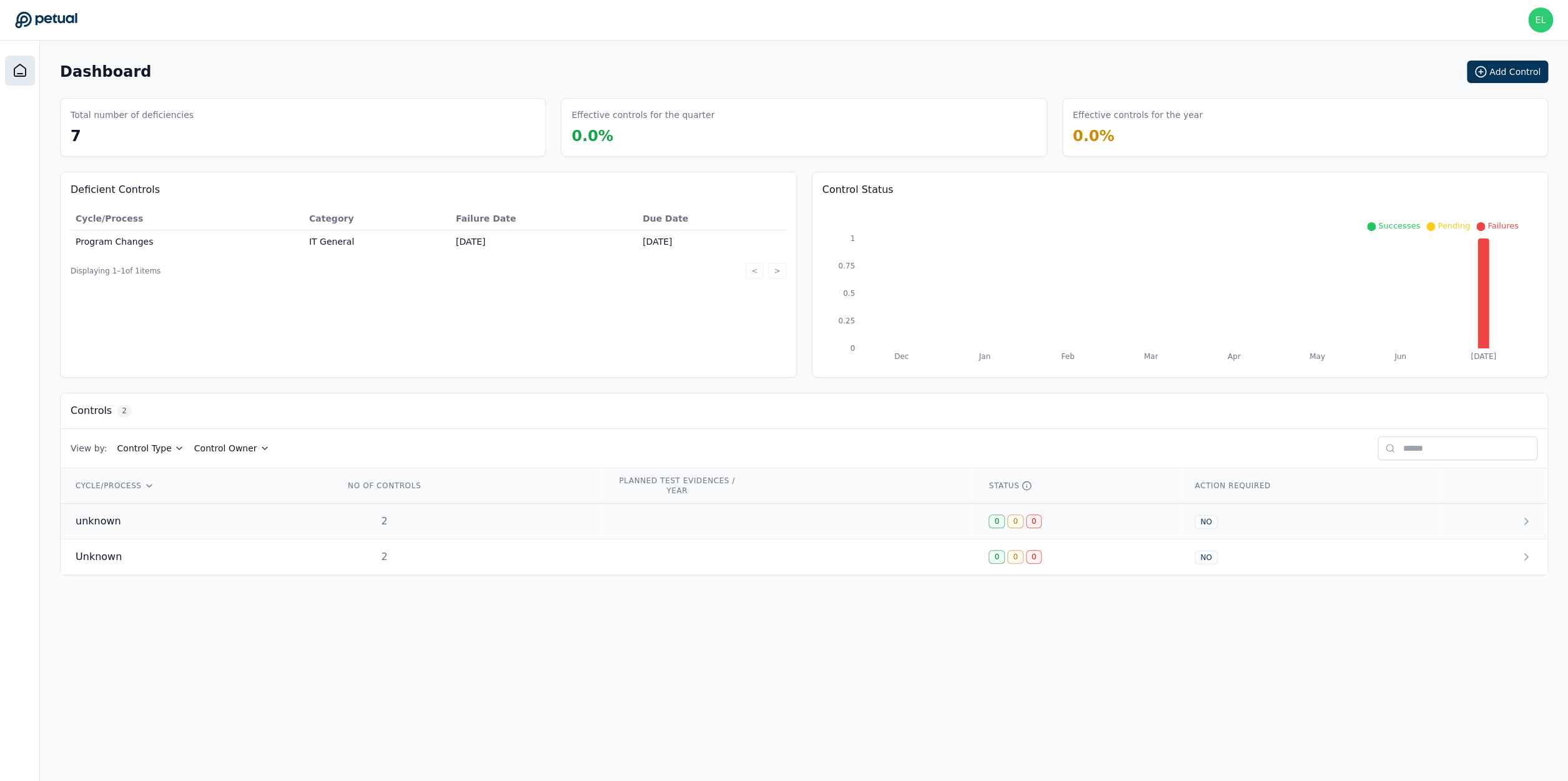
click at [121, 520] on div "unknown" at bounding box center [195, 521] width 239 height 15
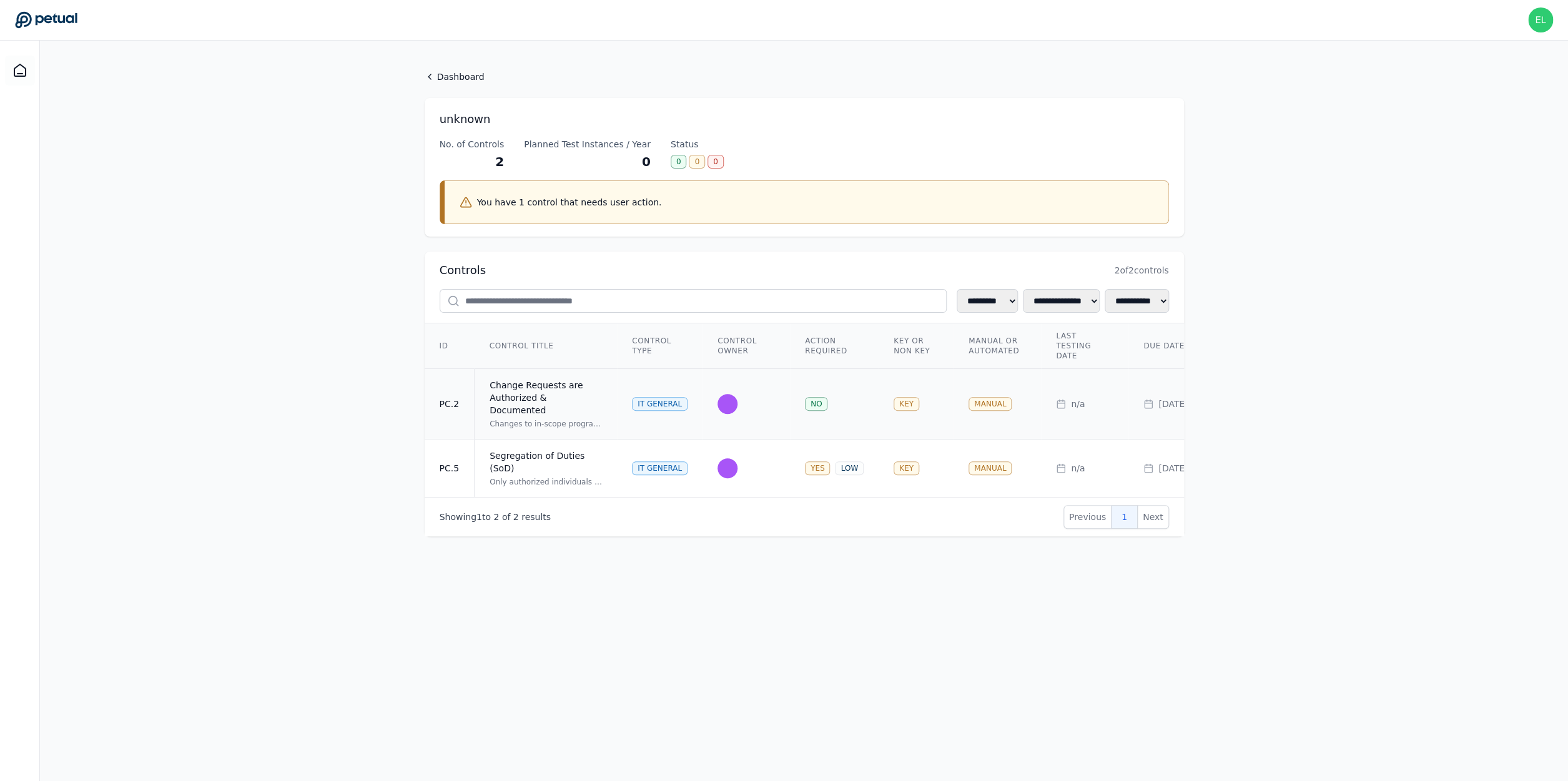
click at [548, 417] on td "Change Requests are Authorized & Documented Changes to in-scope programs, data,…" at bounding box center [546, 404] width 143 height 70
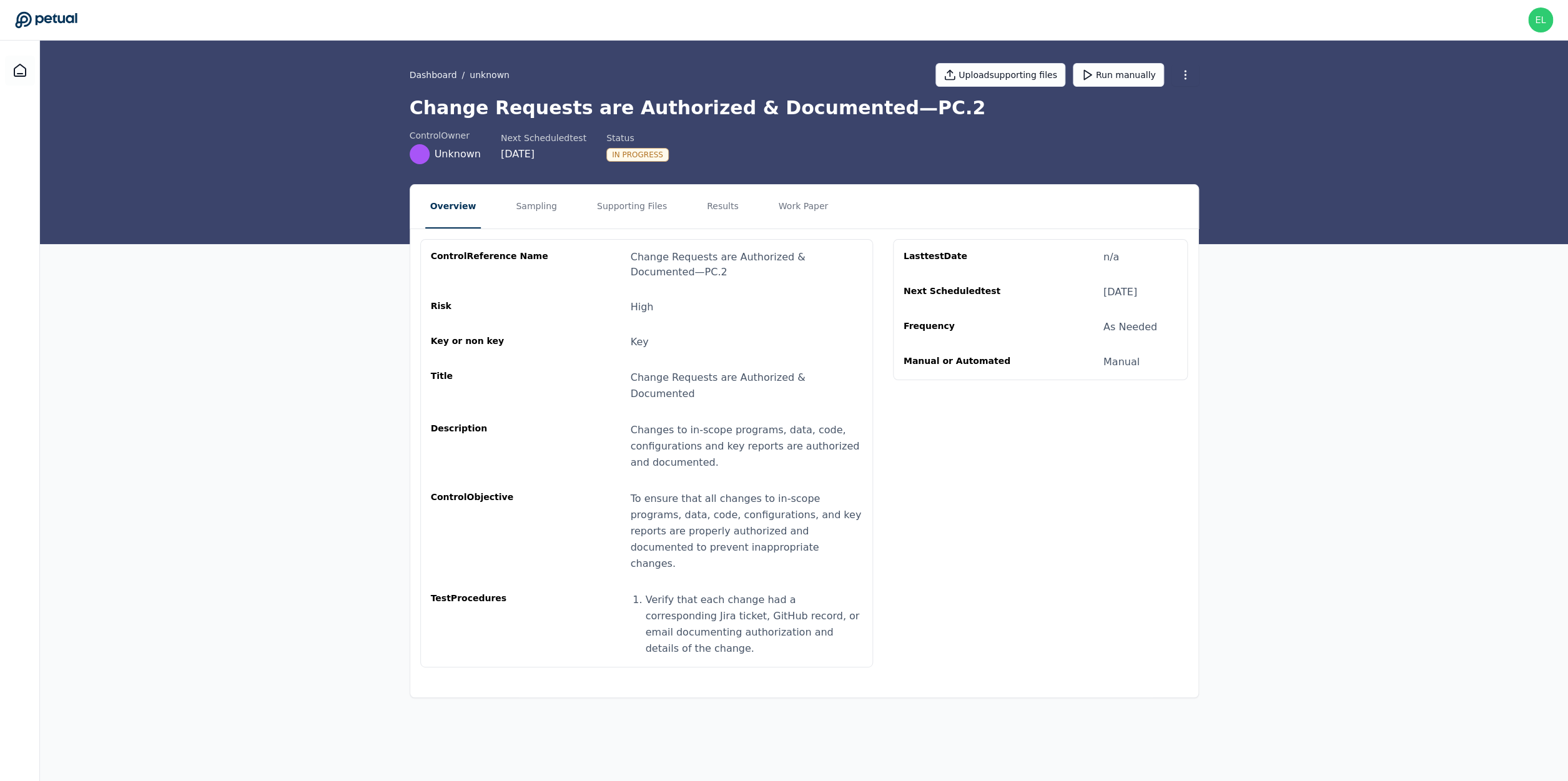
click at [586, 265] on div "control Reference Name Change Requests are Authorized & Documented — PC.2" at bounding box center [647, 265] width 431 height 30
click at [610, 216] on button "Supporting Files" at bounding box center [632, 206] width 80 height 43
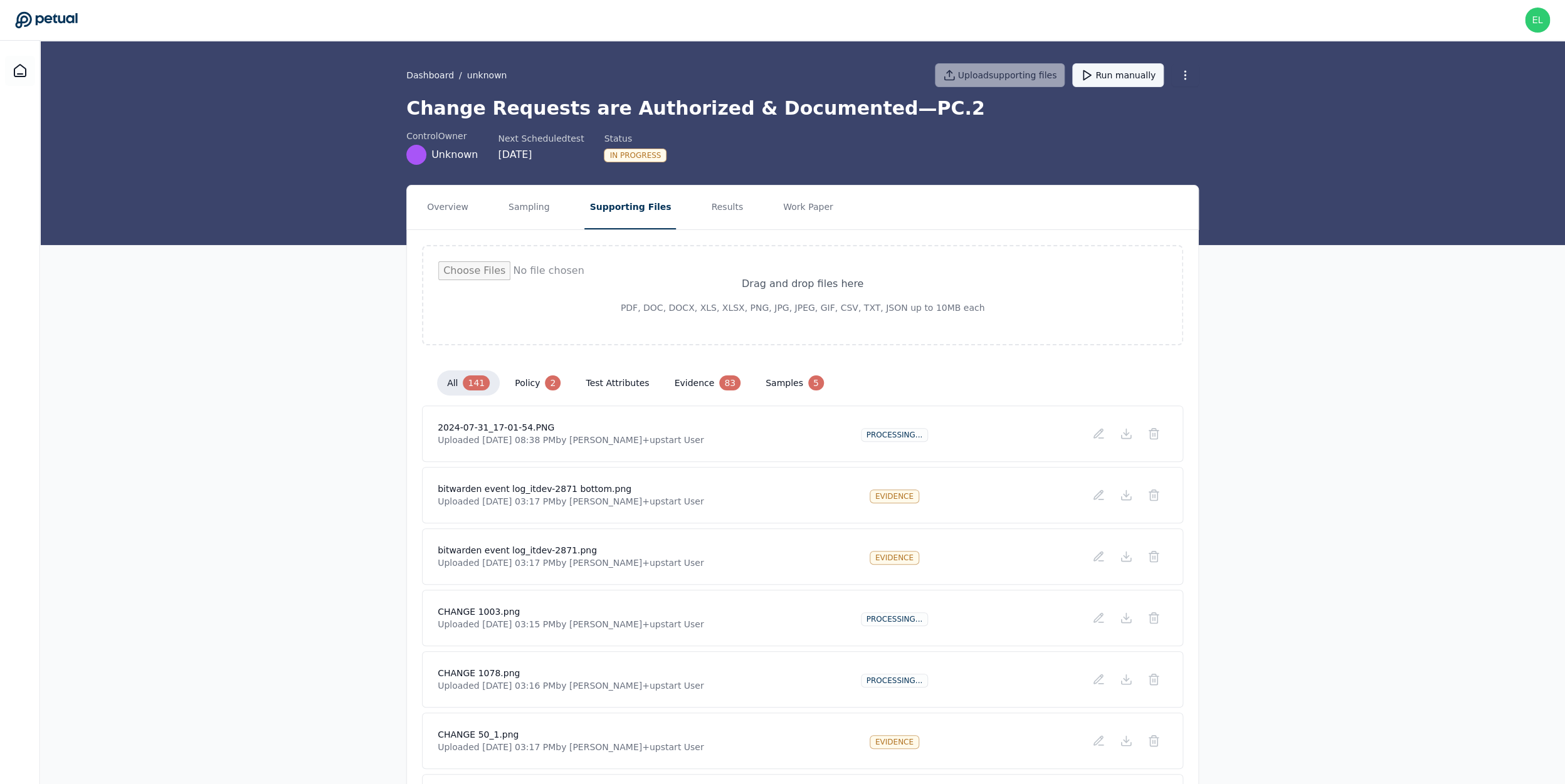
click at [1110, 72] on button "Run manually" at bounding box center [1117, 75] width 91 height 24
click at [14, 74] on icon at bounding box center [20, 70] width 11 height 12
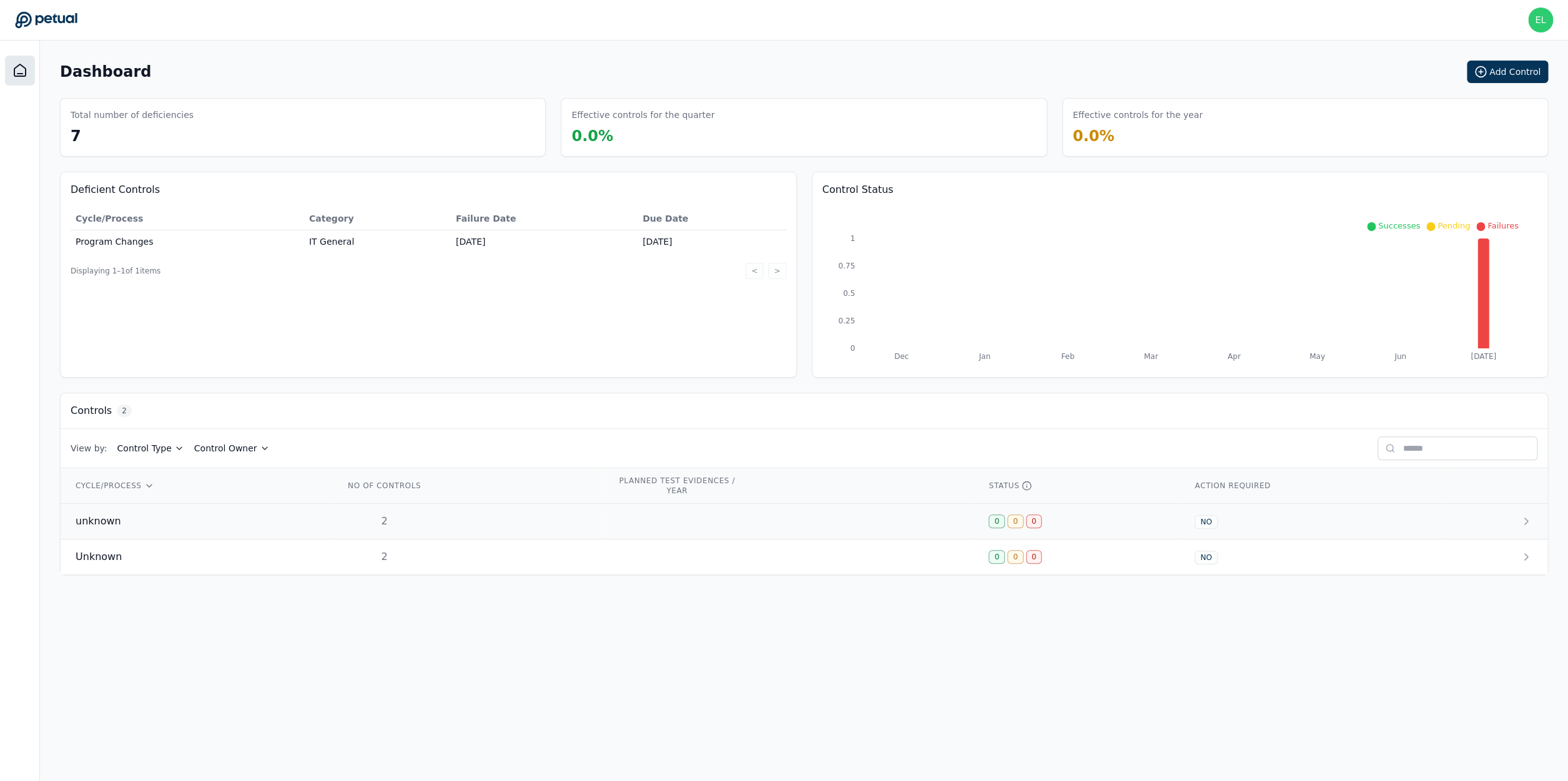
click at [186, 510] on td "unknown" at bounding box center [195, 521] width 269 height 36
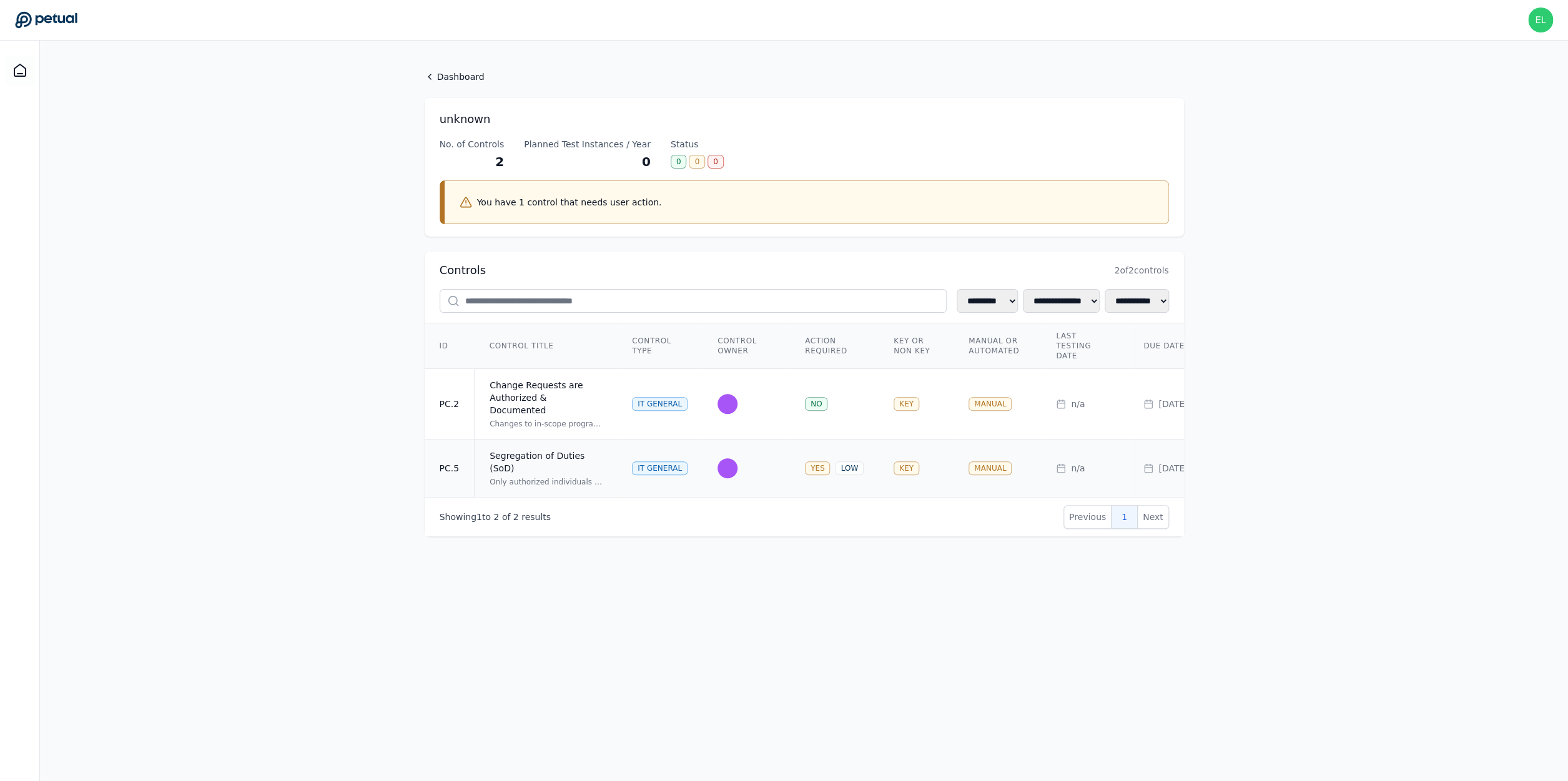
click at [538, 462] on div "Segregation of Duties (SoD)" at bounding box center [546, 462] width 112 height 25
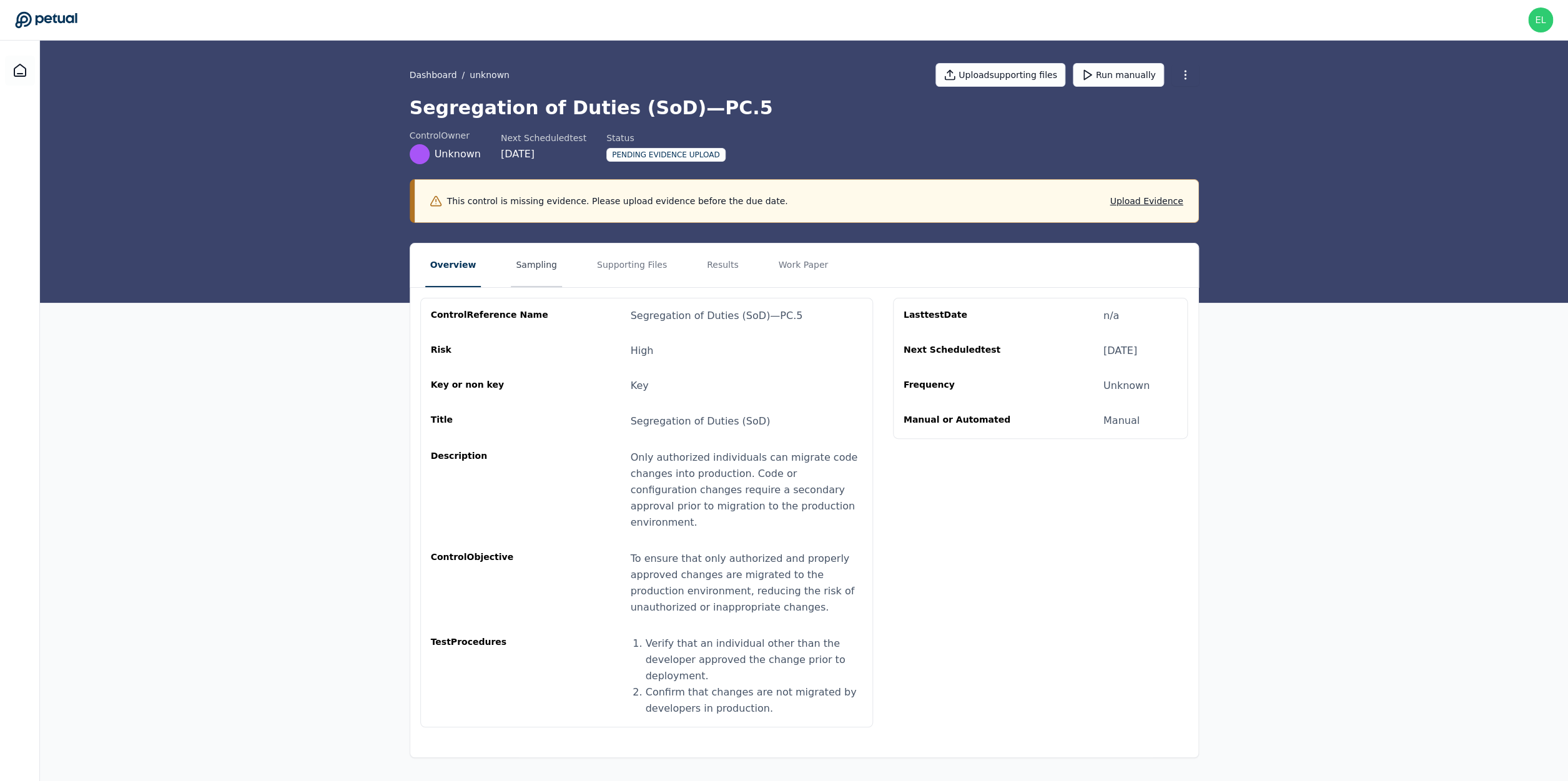
click at [521, 266] on button "Sampling" at bounding box center [536, 265] width 51 height 43
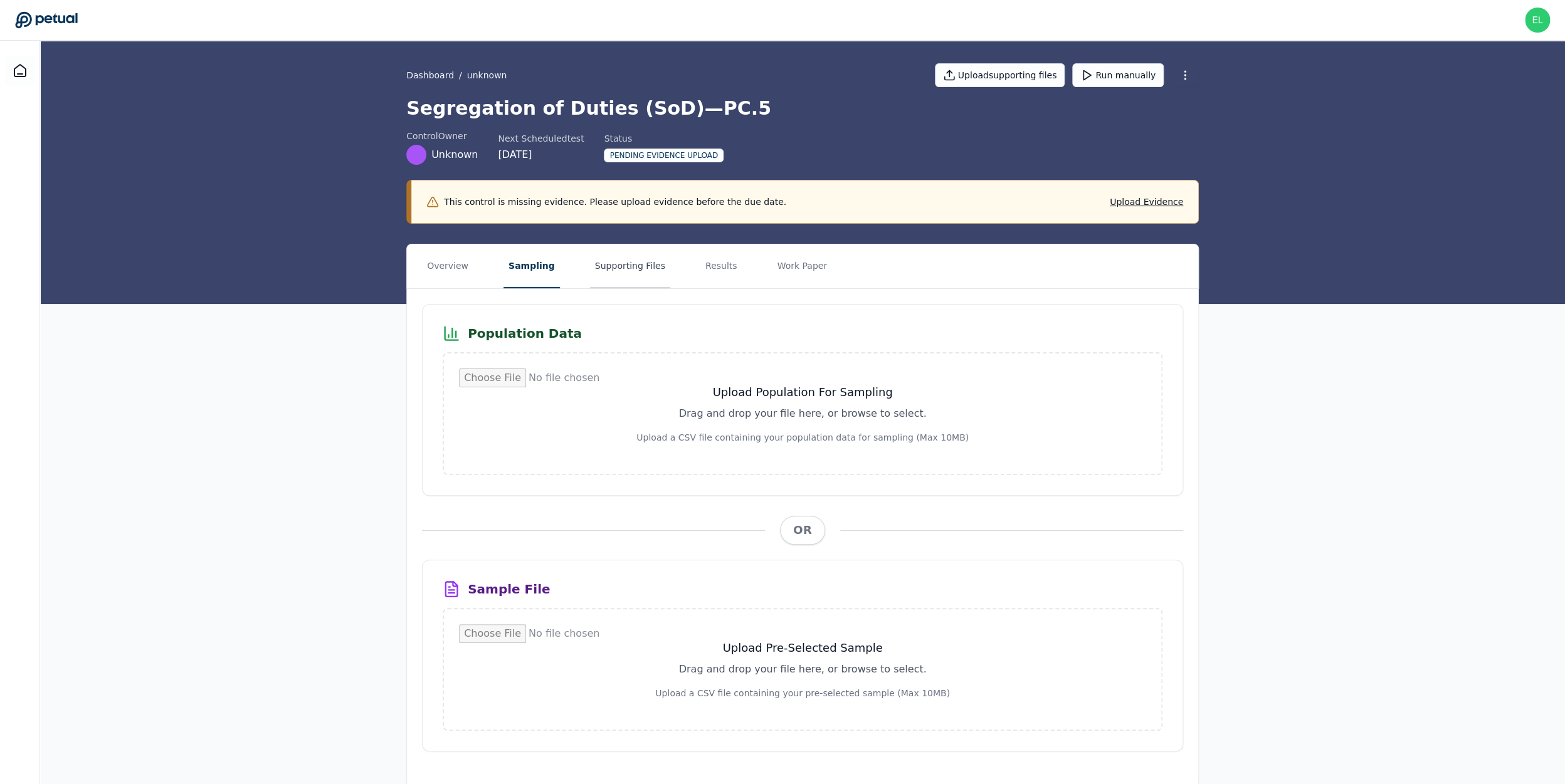
click at [631, 265] on button "Supporting Files" at bounding box center [629, 266] width 80 height 44
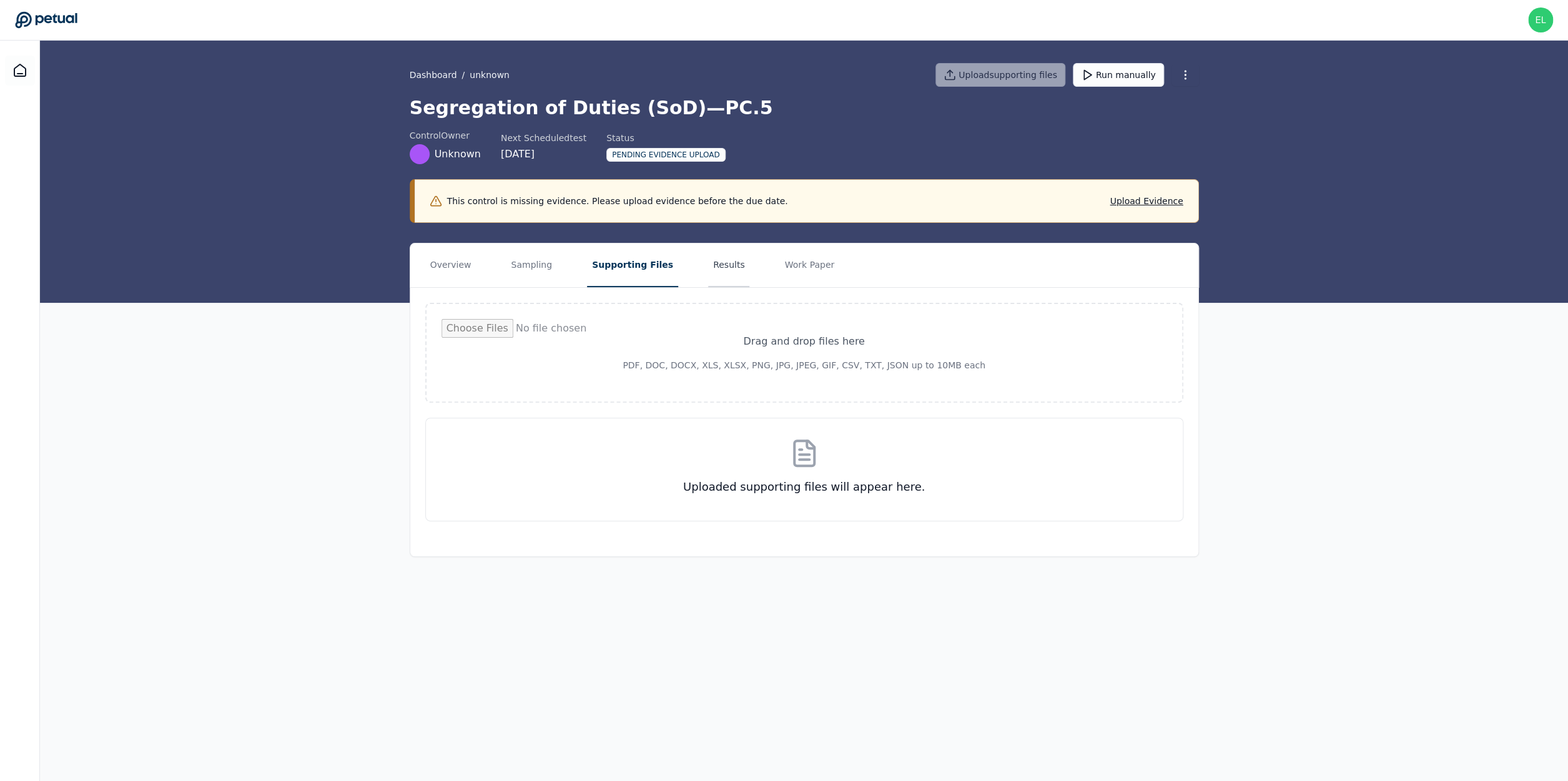
click at [708, 261] on button "Results" at bounding box center [729, 265] width 42 height 43
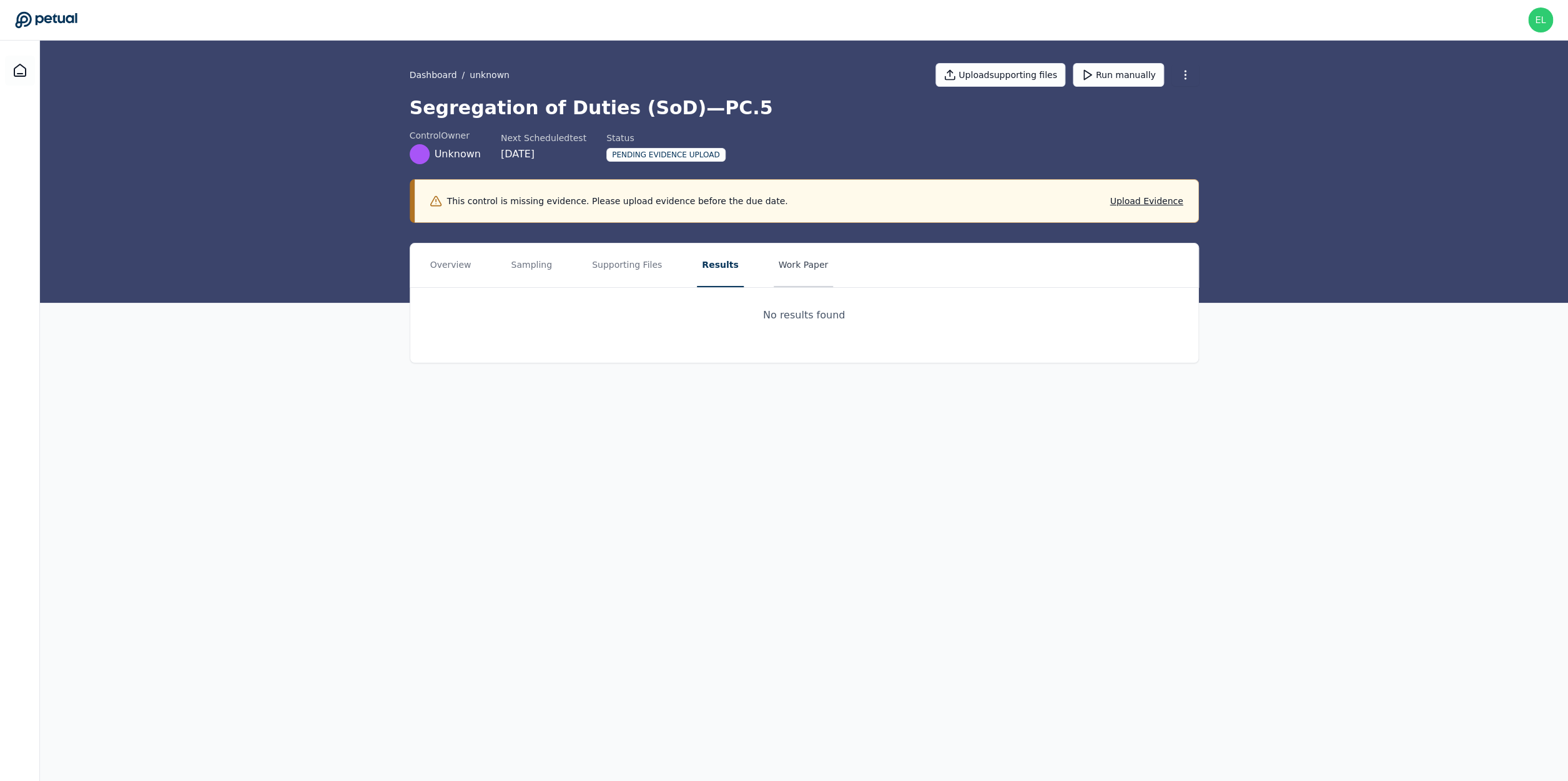
click at [774, 265] on button "Work Paper" at bounding box center [804, 265] width 60 height 43
click at [622, 276] on button "Supporting Files" at bounding box center [626, 265] width 80 height 43
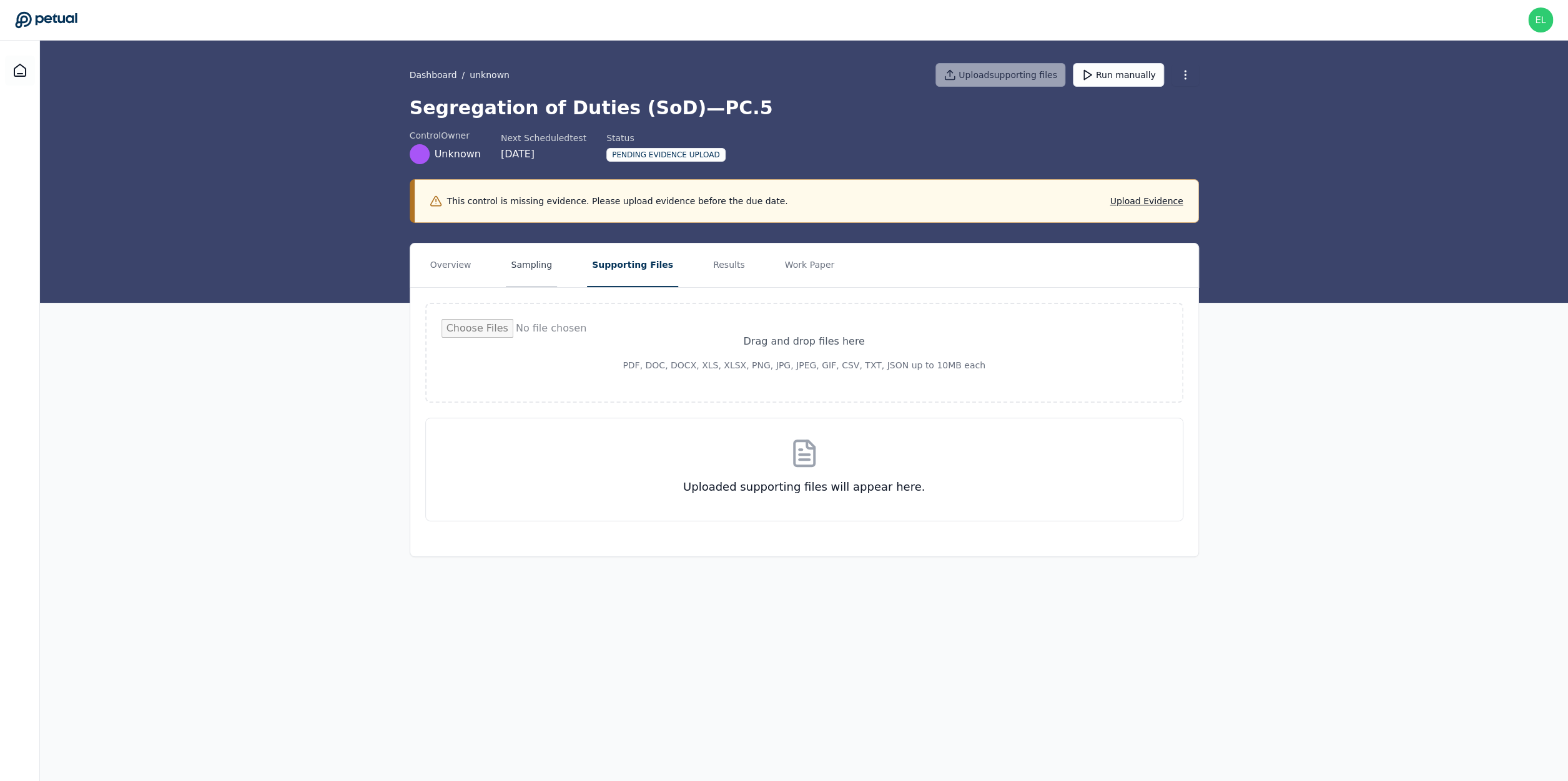
click at [521, 260] on button "Sampling" at bounding box center [531, 265] width 51 height 43
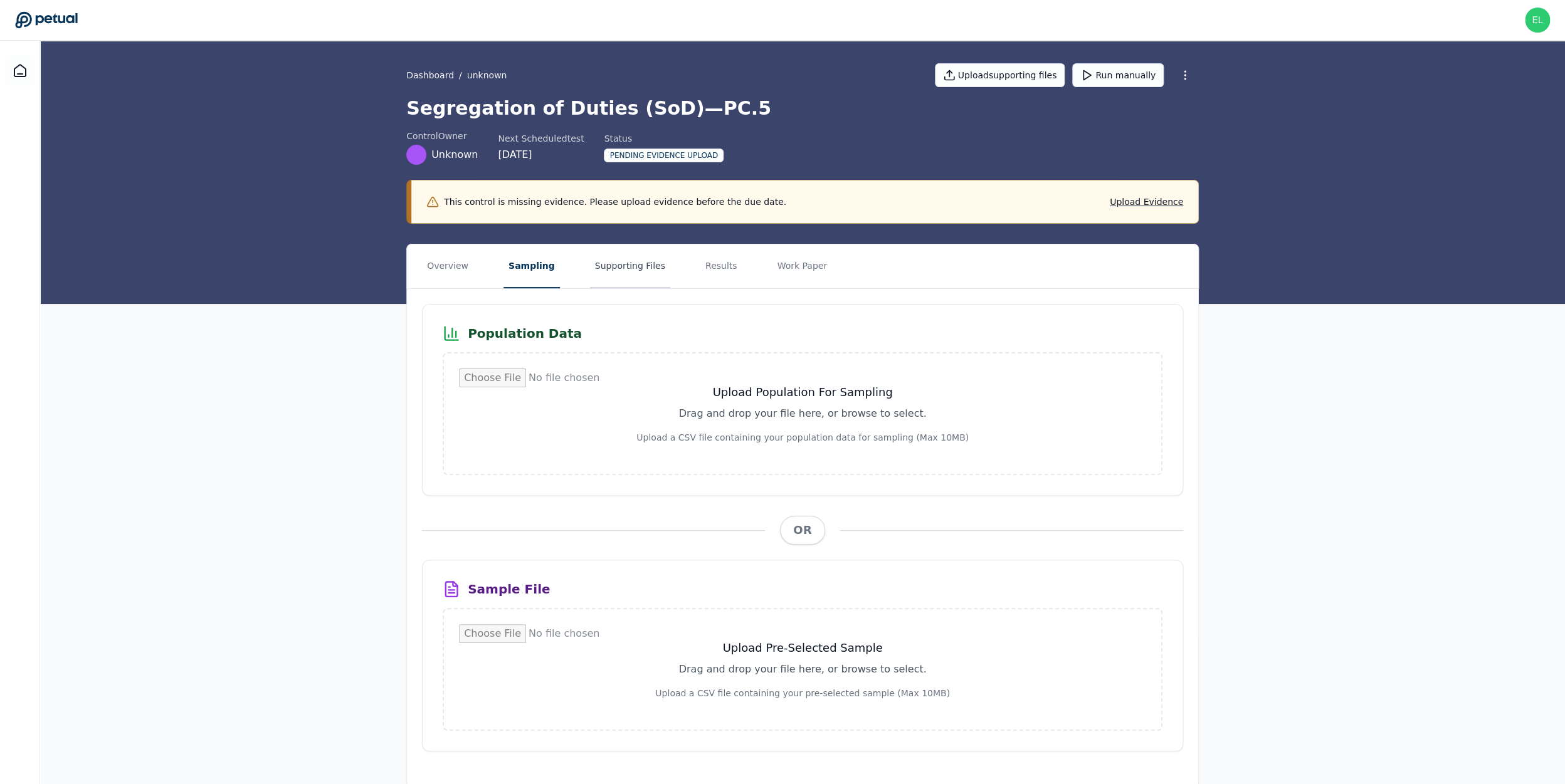
click at [616, 276] on button "Supporting Files" at bounding box center [629, 266] width 80 height 44
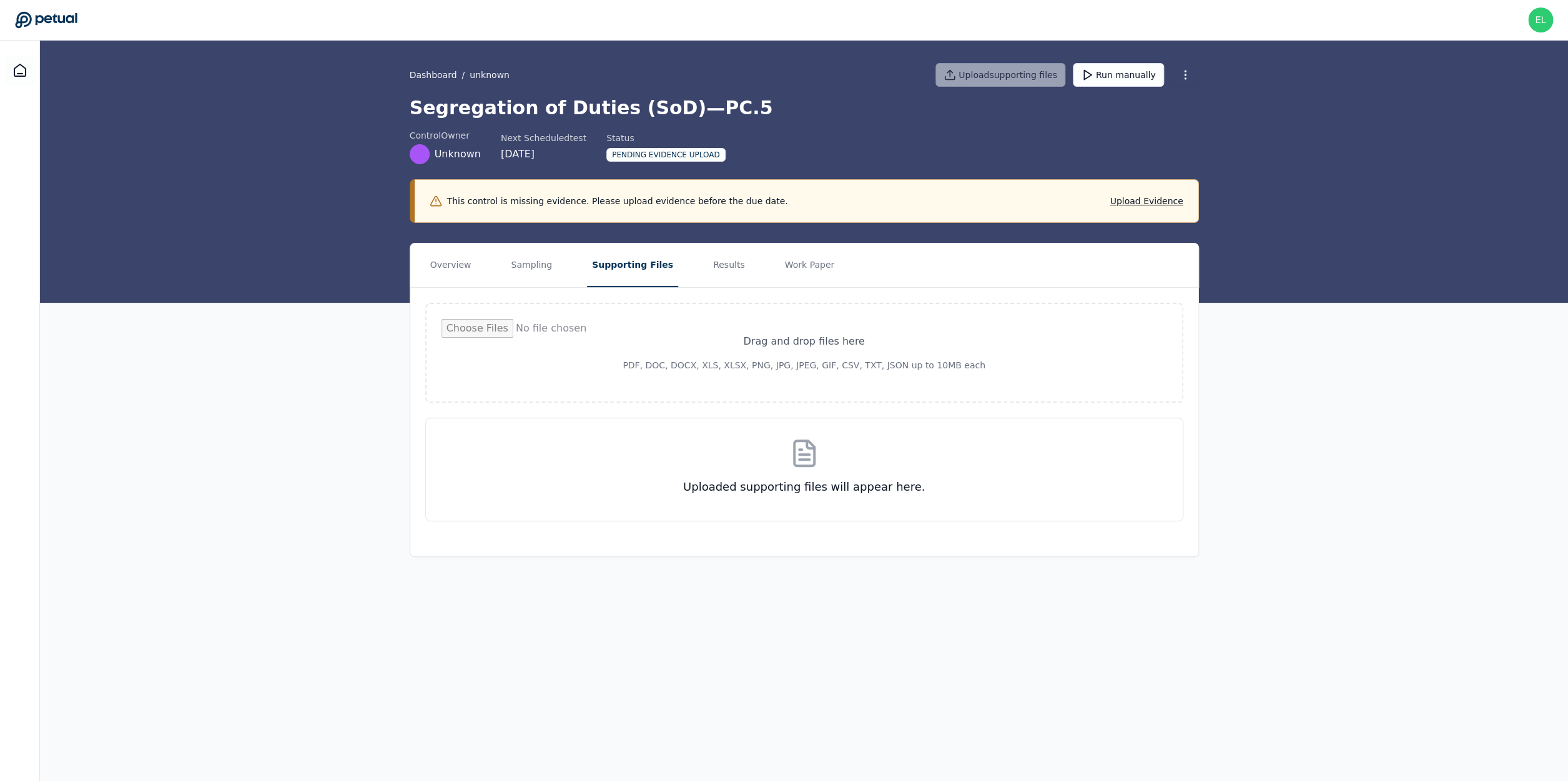
click at [807, 374] on input "file" at bounding box center [804, 352] width 726 height 67
type input "**********"
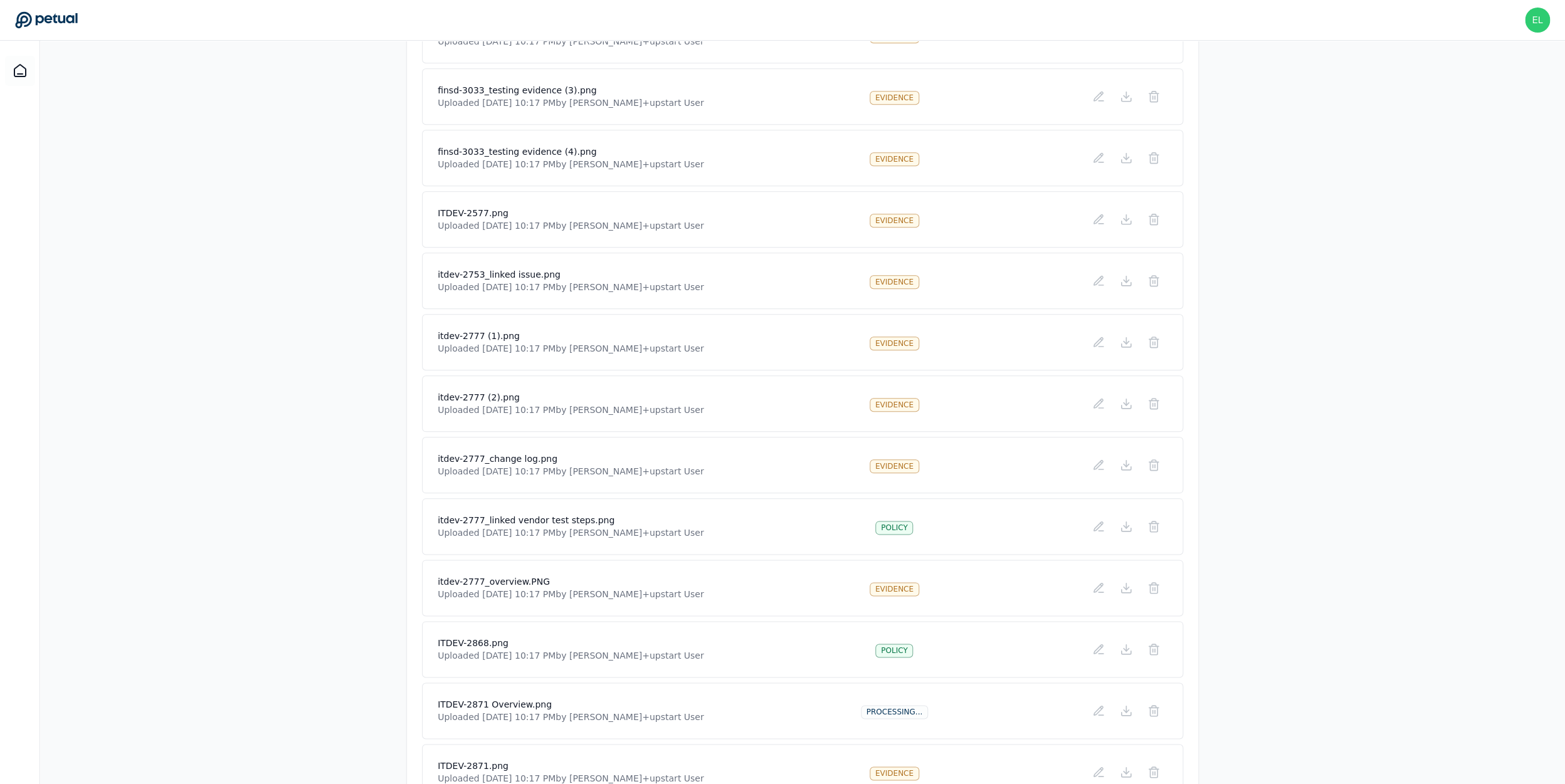
scroll to position [7282, 0]
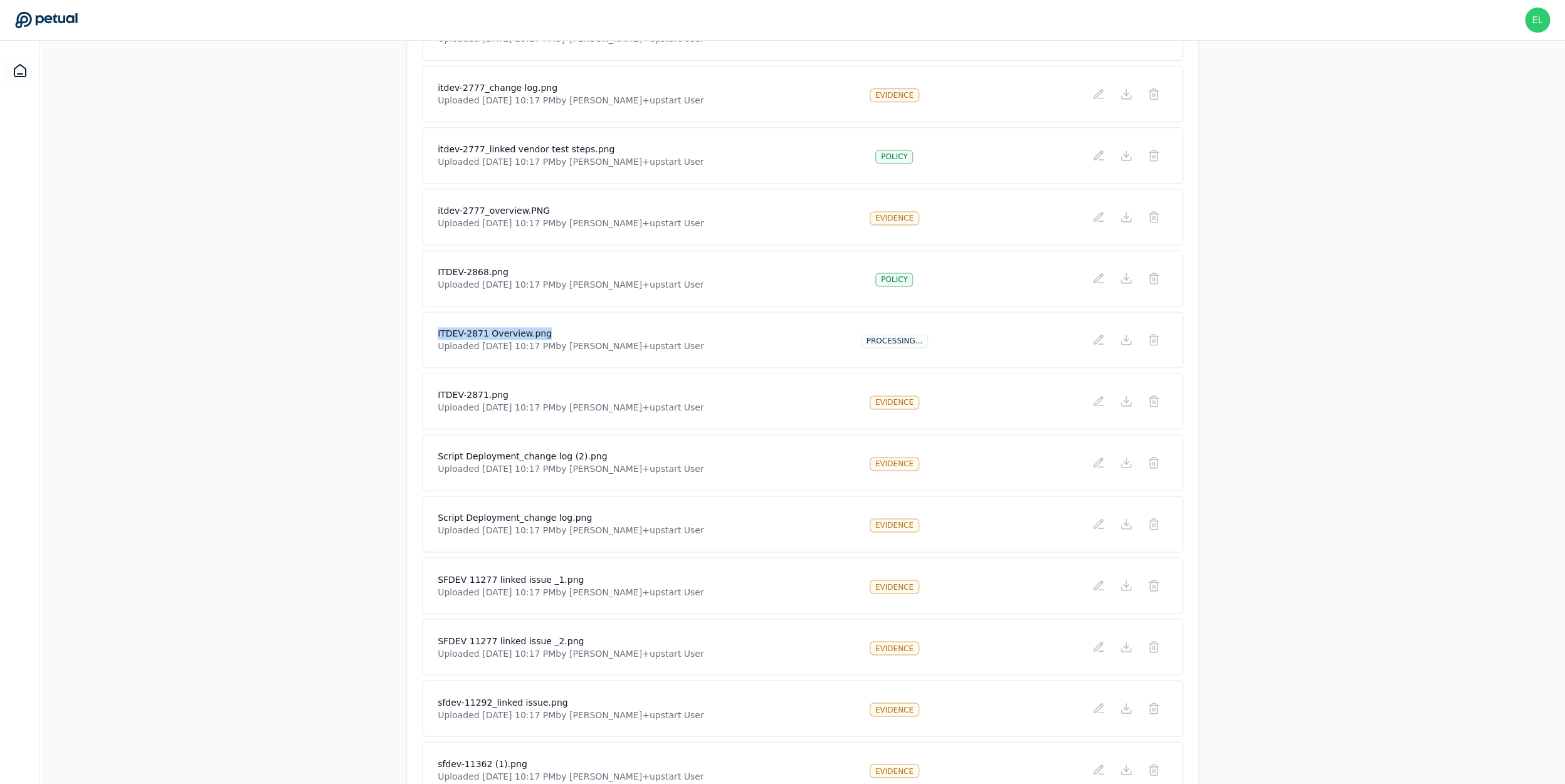
drag, startPoint x: 434, startPoint y: 327, endPoint x: 580, endPoint y: 335, distance: 146.2
click at [580, 335] on div "ITDEV-2871 Overview.png Uploaded [DATE] 10:17 PM by [PERSON_NAME]+upstart User …" at bounding box center [802, 339] width 761 height 56
click at [580, 335] on h4 "ITDEV-2871 Overview.png" at bounding box center [571, 334] width 266 height 13
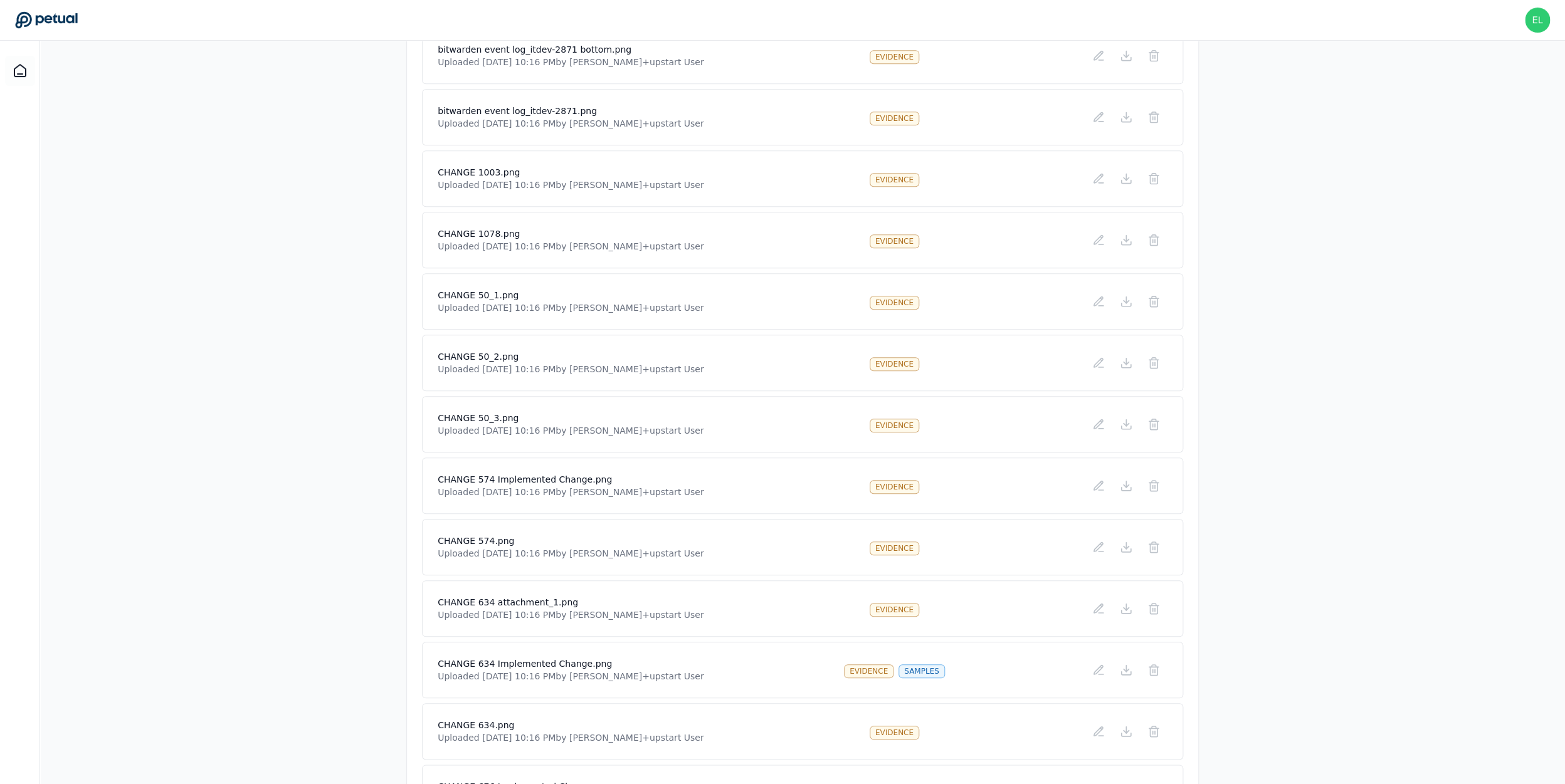
scroll to position [0, 0]
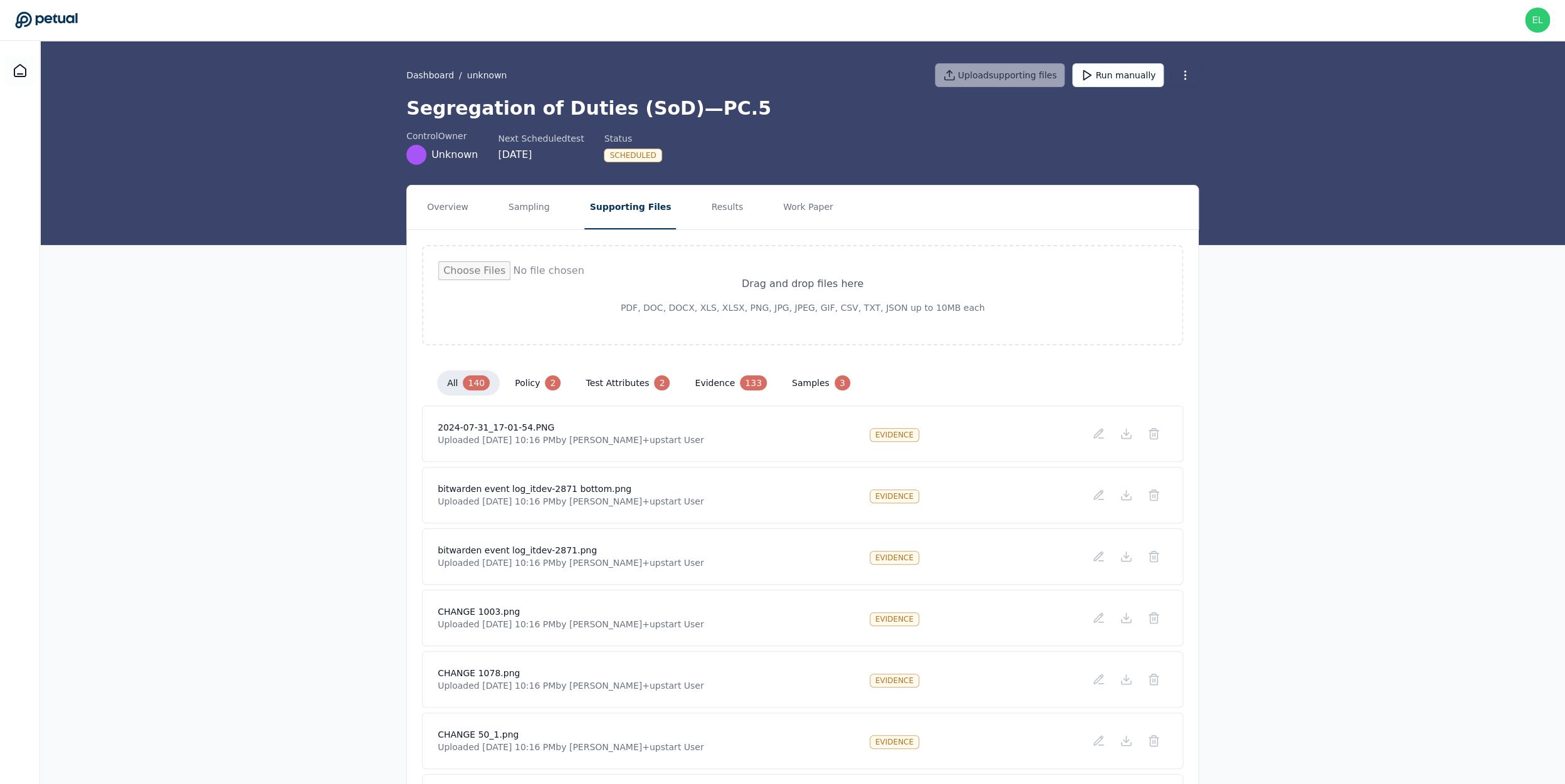
click at [805, 379] on button "samples 3" at bounding box center [821, 383] width 78 height 25
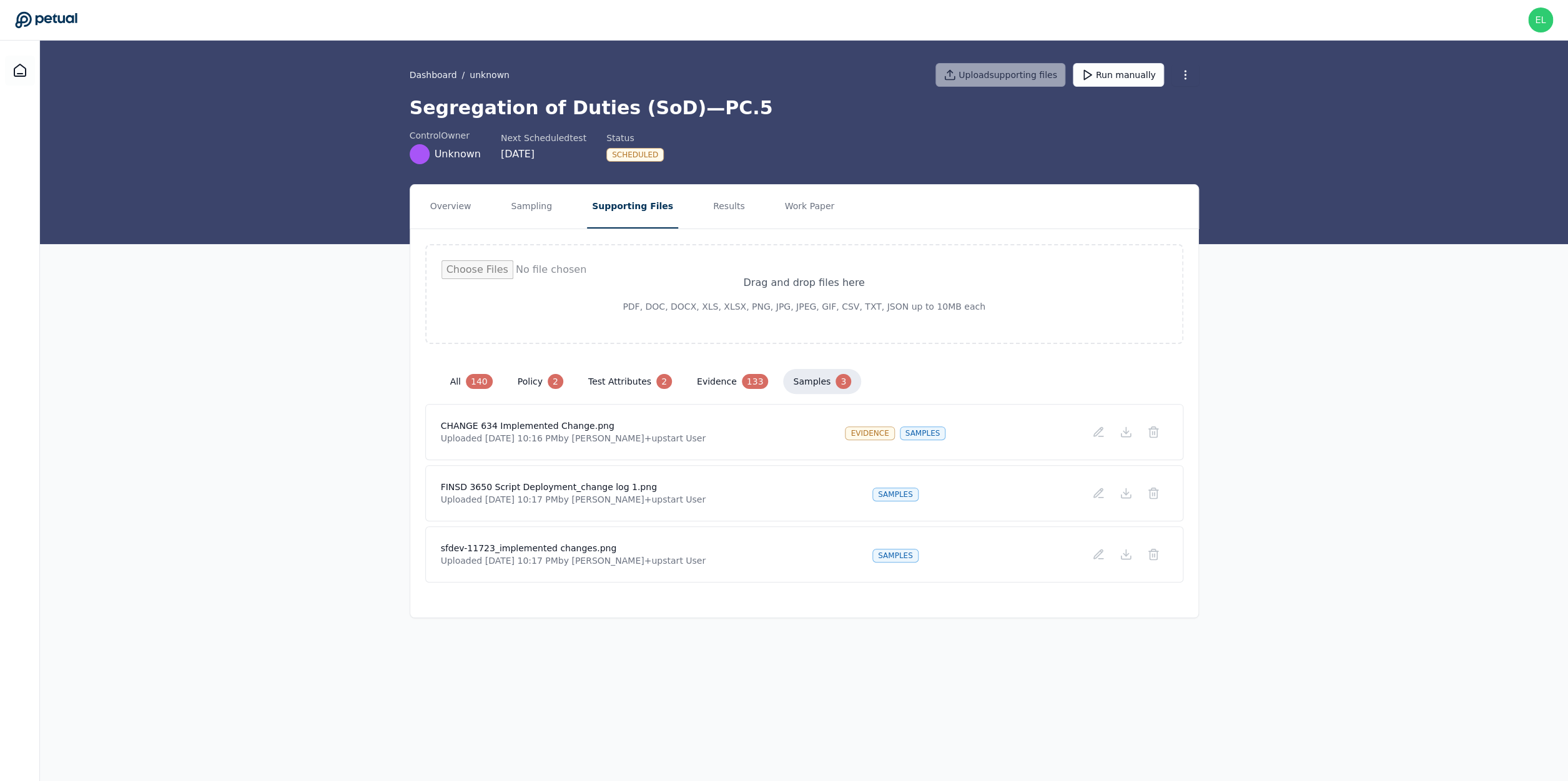
click at [474, 380] on div "140" at bounding box center [479, 381] width 27 height 15
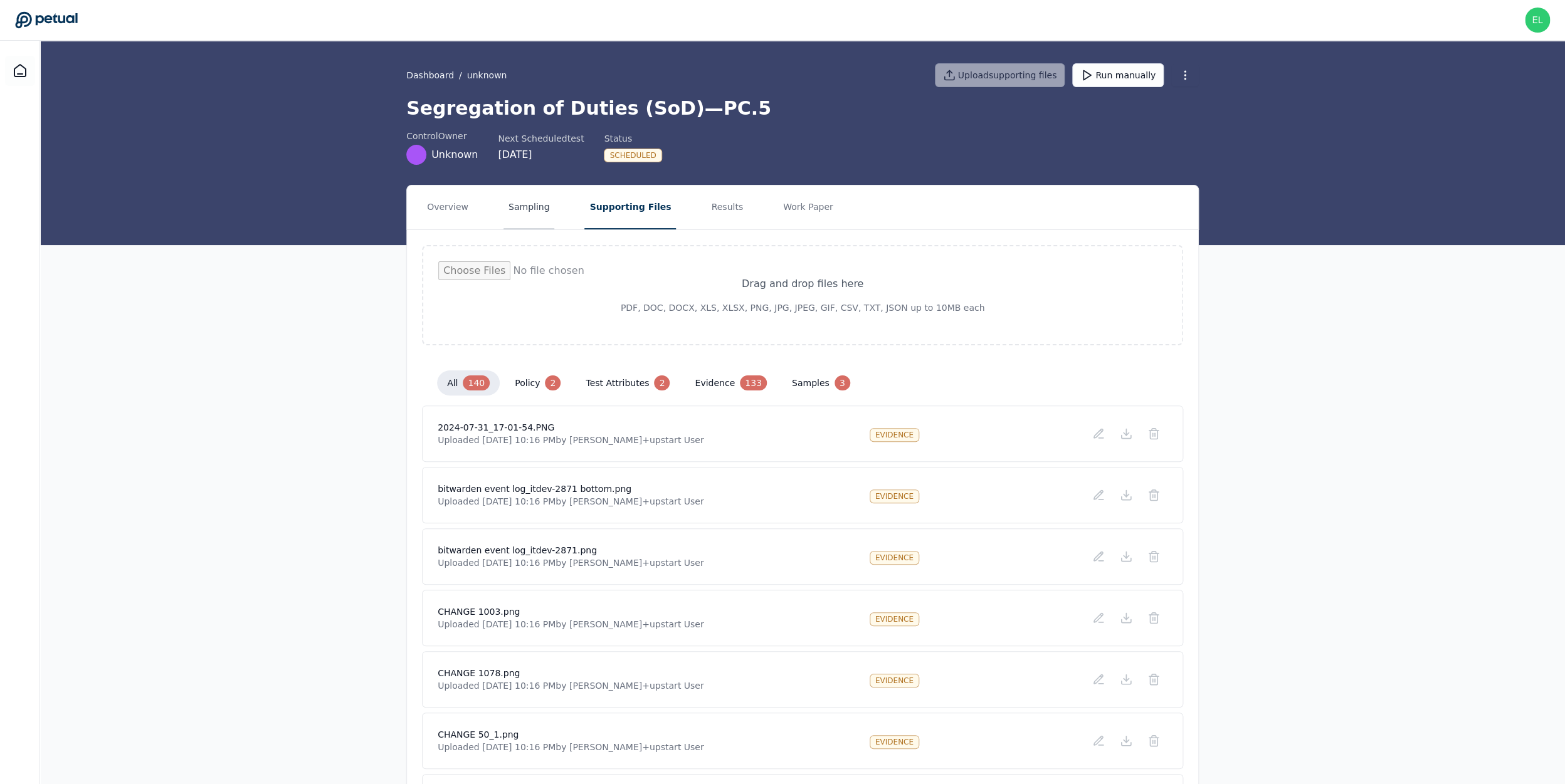
click at [527, 199] on button "Sampling" at bounding box center [529, 207] width 52 height 44
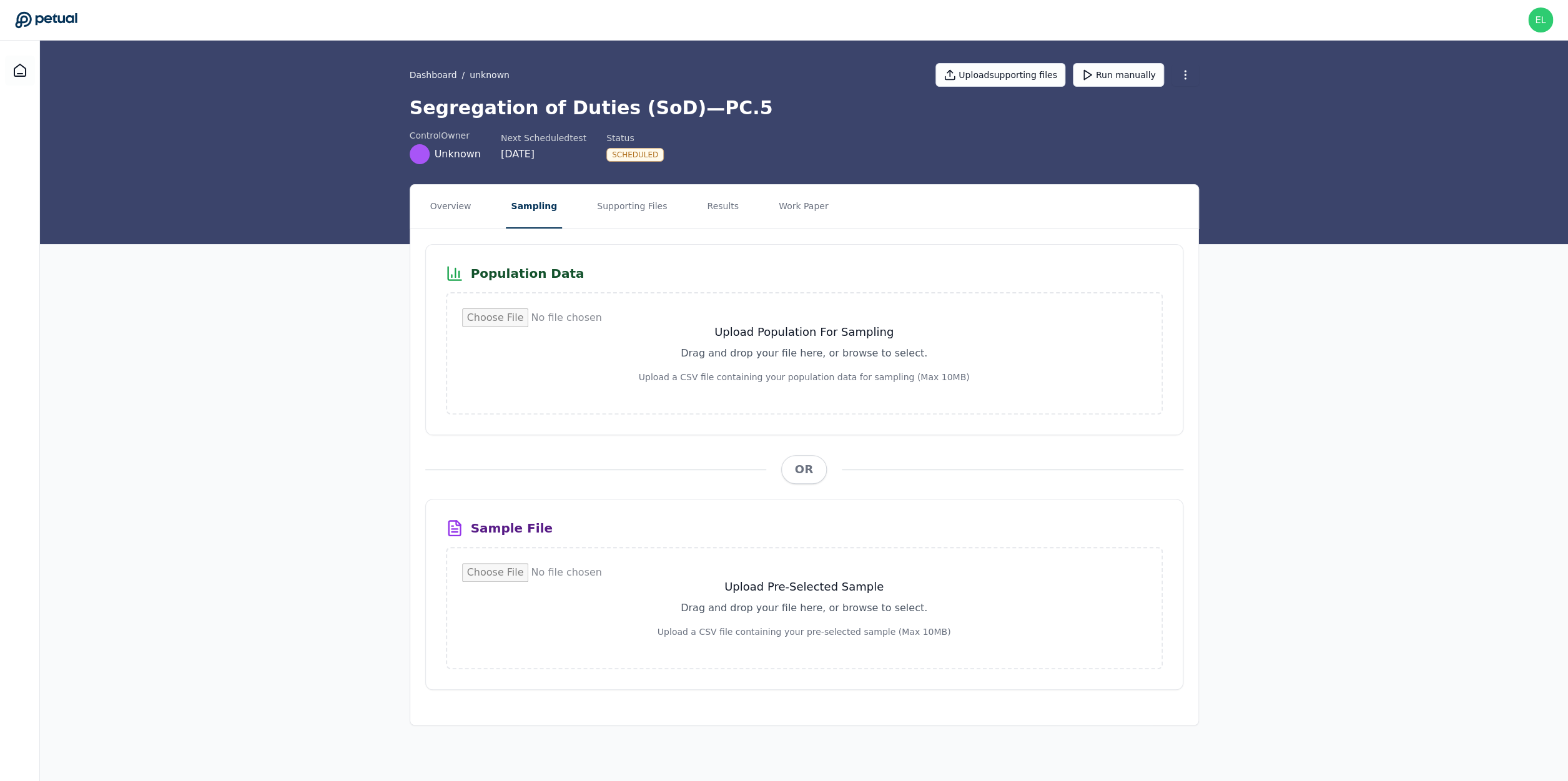
click at [765, 591] on input "file" at bounding box center [804, 608] width 685 height 90
type input "**********"
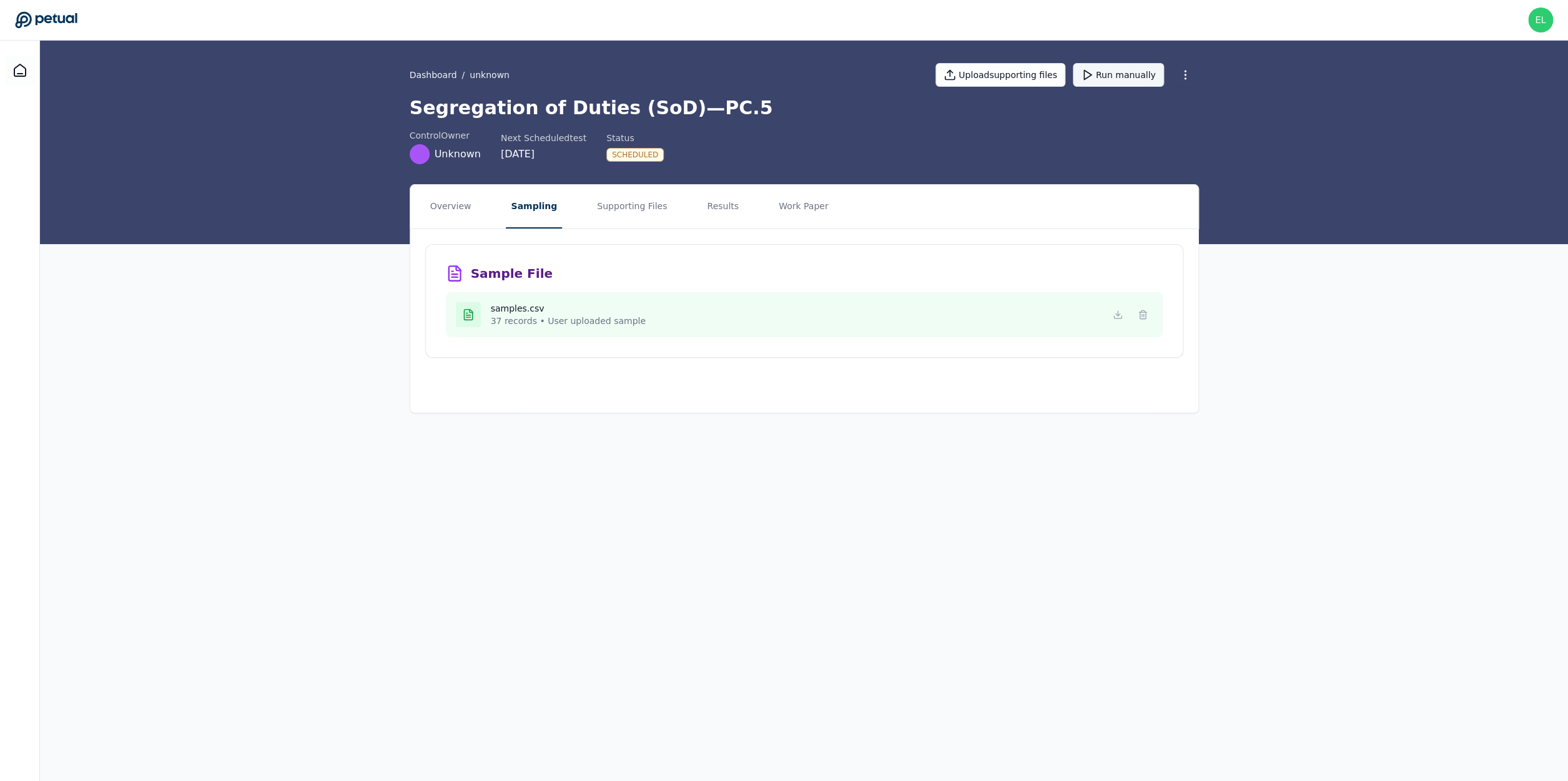
click at [1112, 75] on button "Run manually" at bounding box center [1118, 75] width 91 height 24
